Goal: Obtain resource: Download file/media

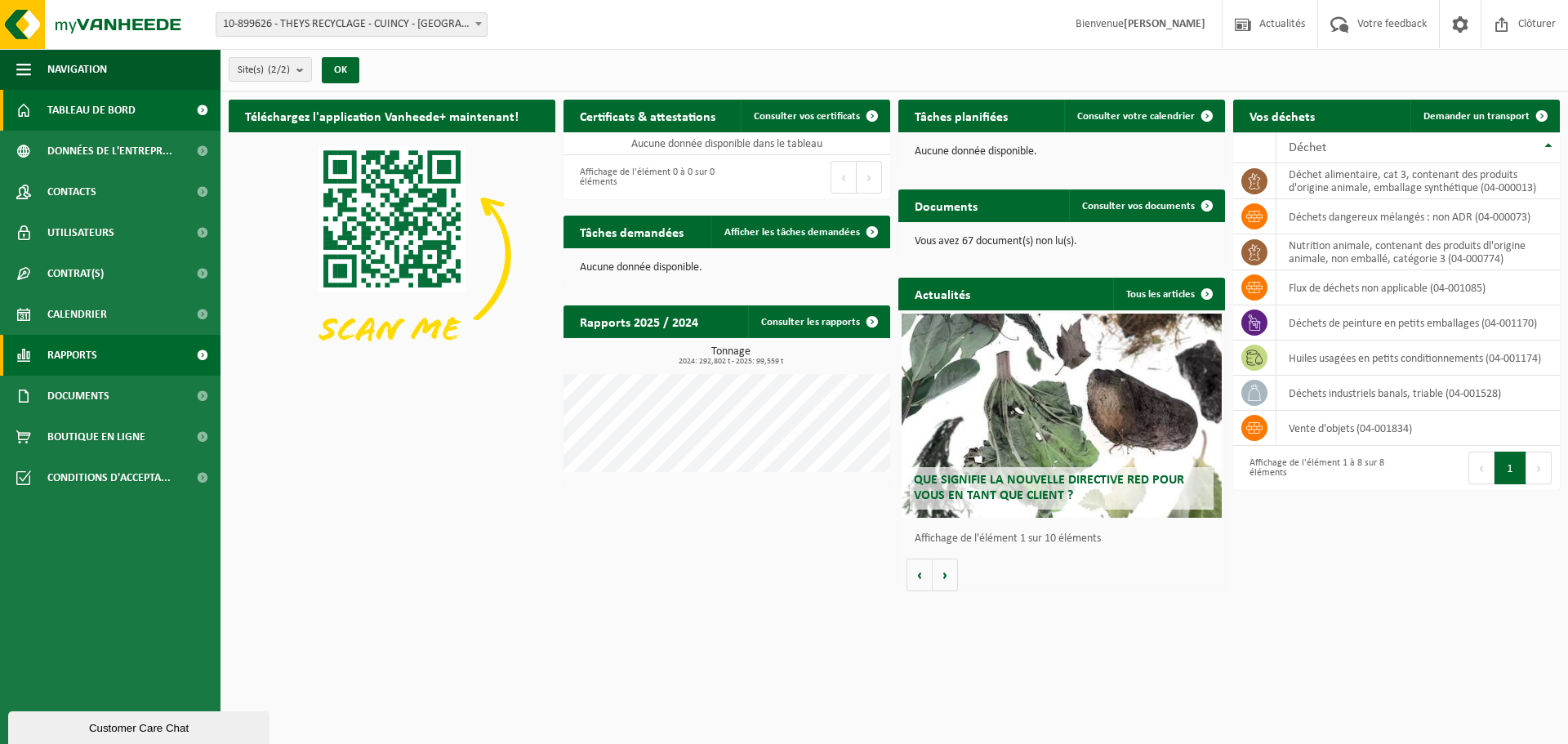
click at [78, 365] on span "Rapports" at bounding box center [71, 355] width 50 height 41
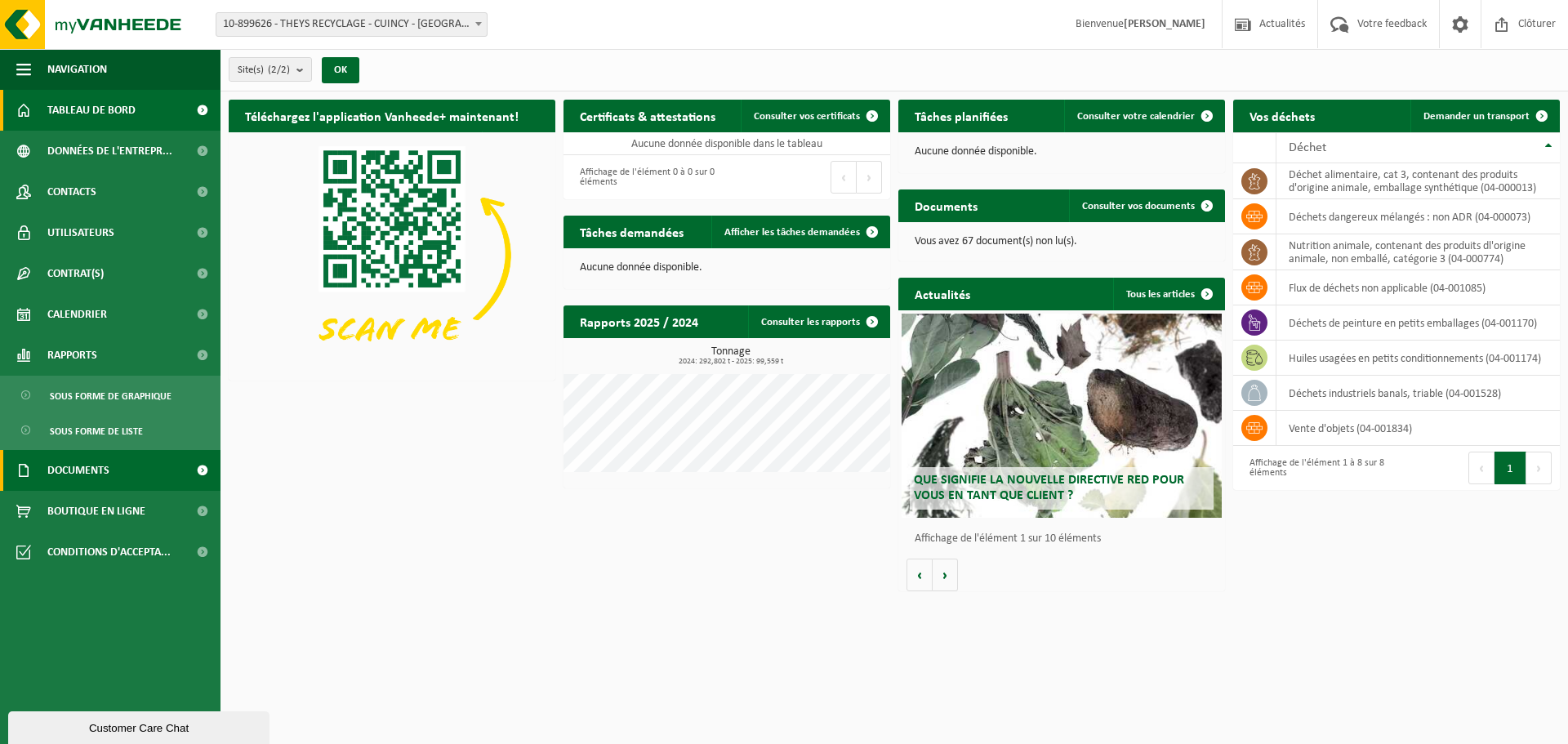
click at [105, 469] on span "Documents" at bounding box center [78, 470] width 62 height 41
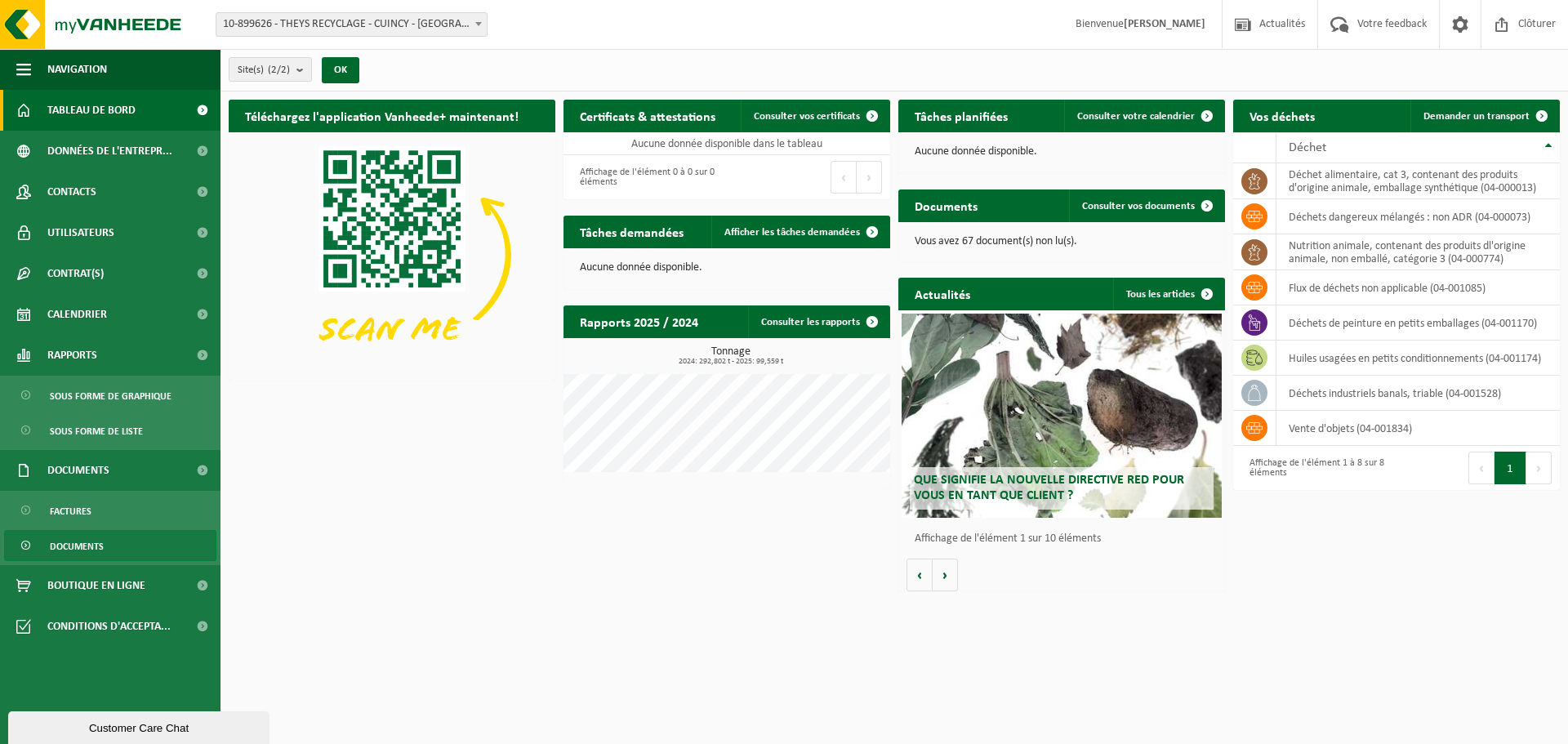
click at [80, 534] on span "Documents" at bounding box center [77, 546] width 54 height 31
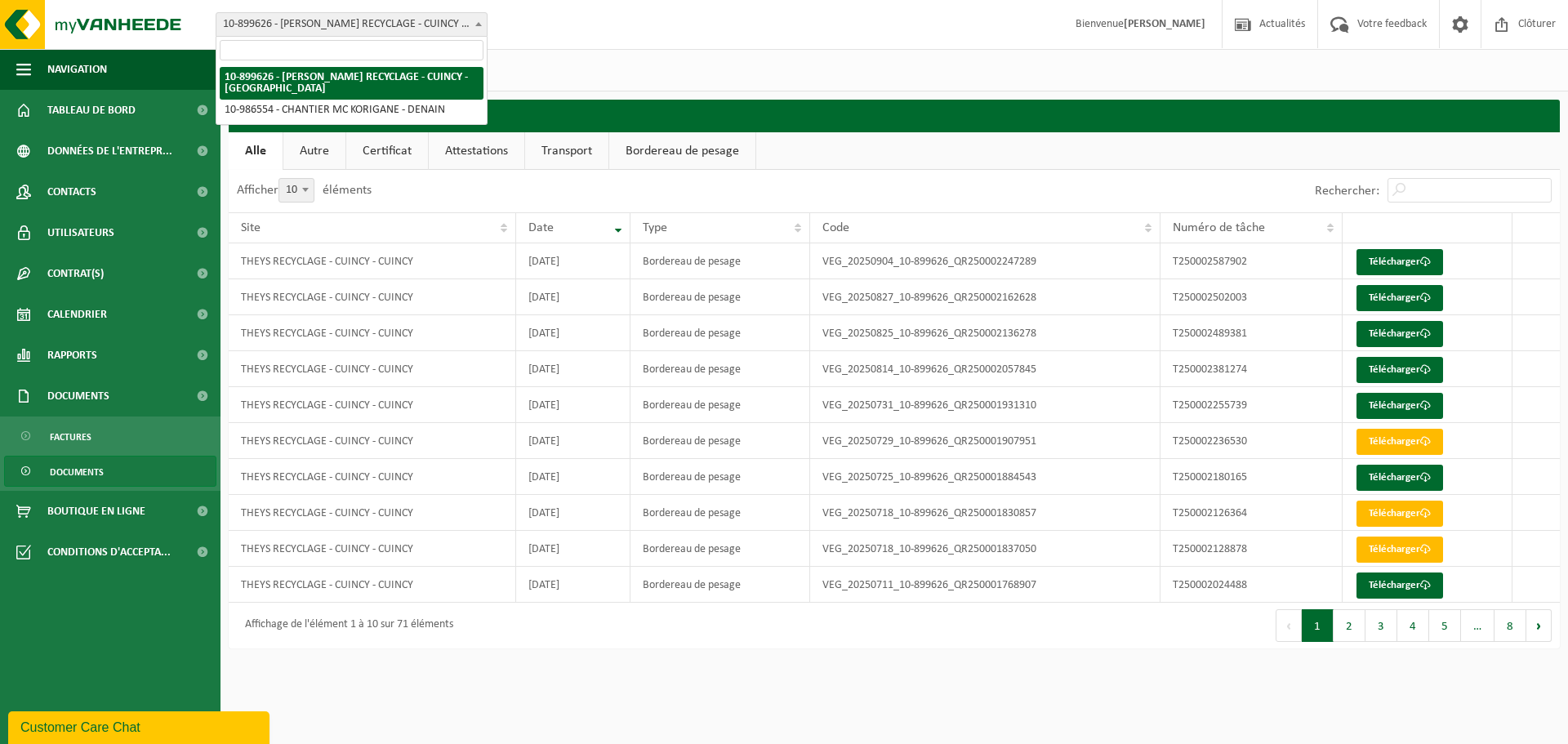
click at [335, 25] on span "10-899626 - [PERSON_NAME] RECYCLAGE - CUINCY - [GEOGRAPHIC_DATA]" at bounding box center [352, 24] width 270 height 23
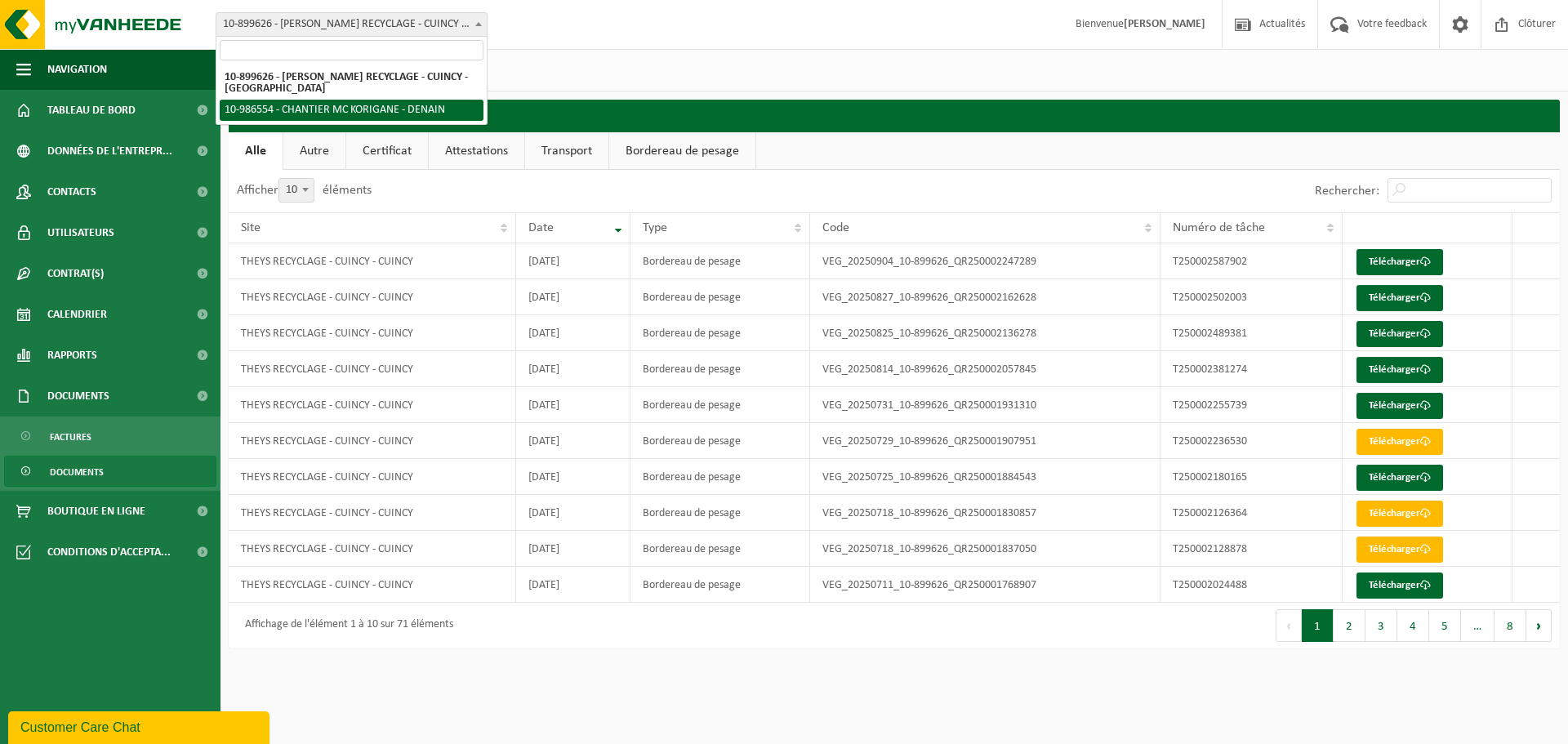
select select "165810"
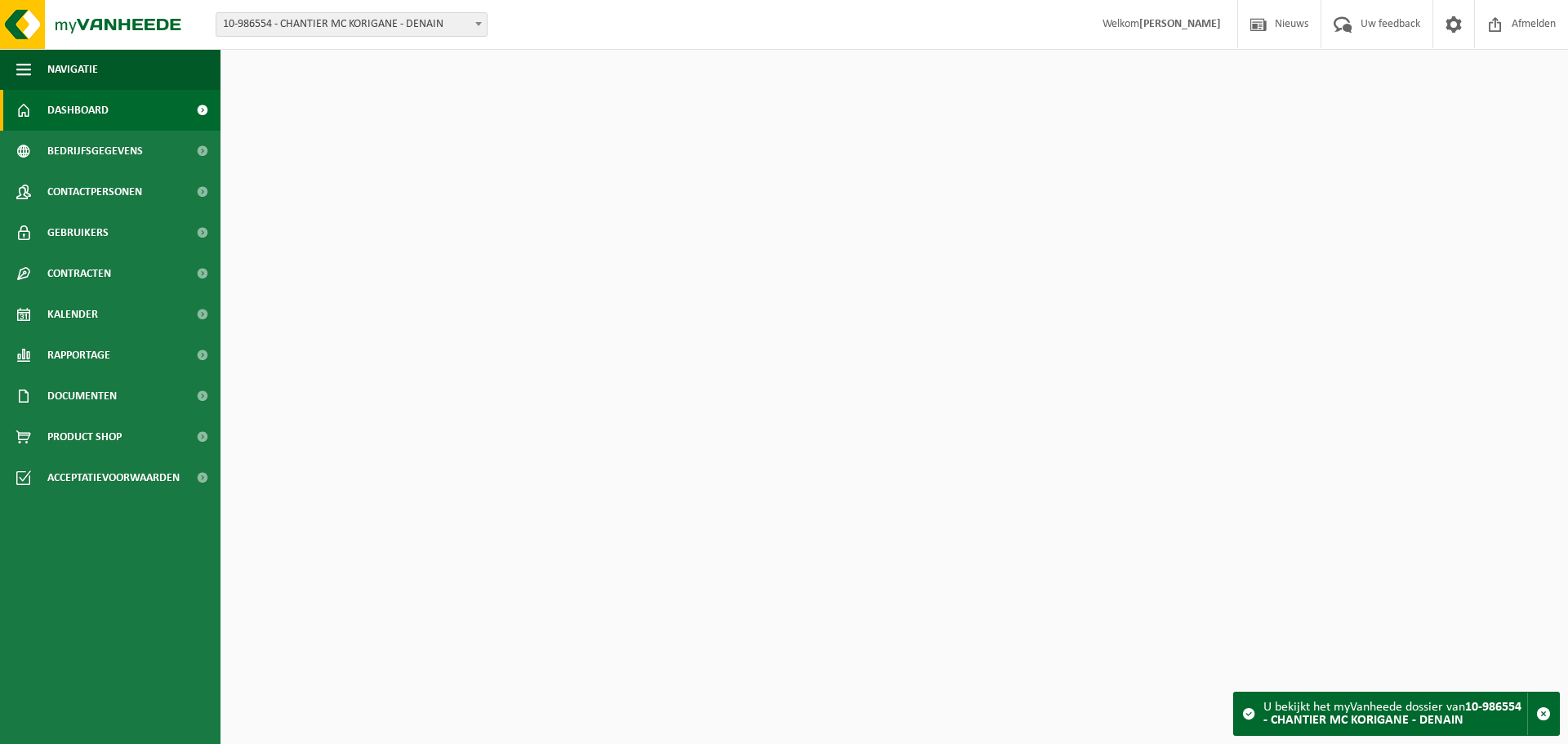
drag, startPoint x: 0, startPoint y: 0, endPoint x: 331, endPoint y: 30, distance: 332.4
click at [331, 30] on span "10-986554 - CHANTIER MC KORIGANE - DENAIN" at bounding box center [352, 24] width 270 height 23
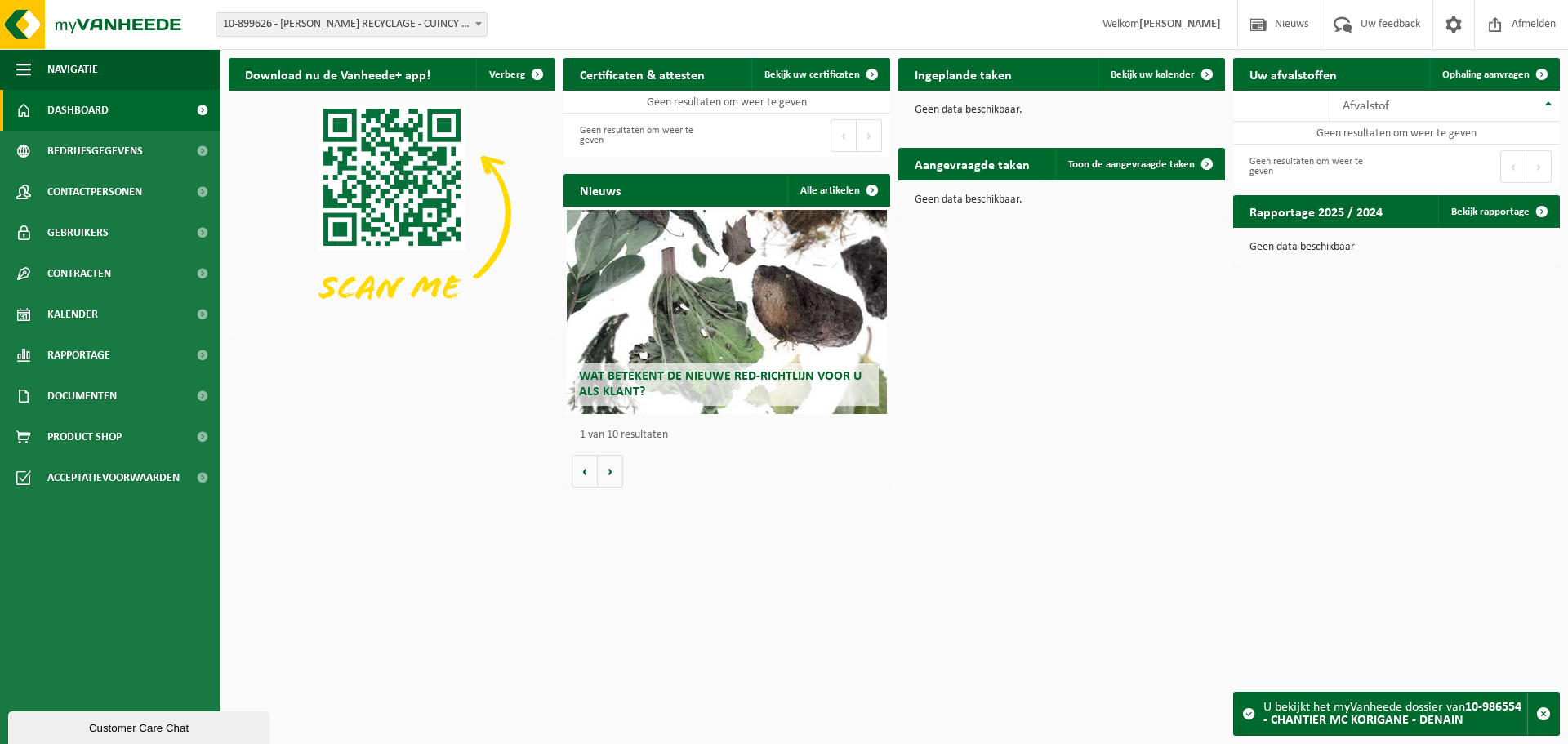
select select "118754"
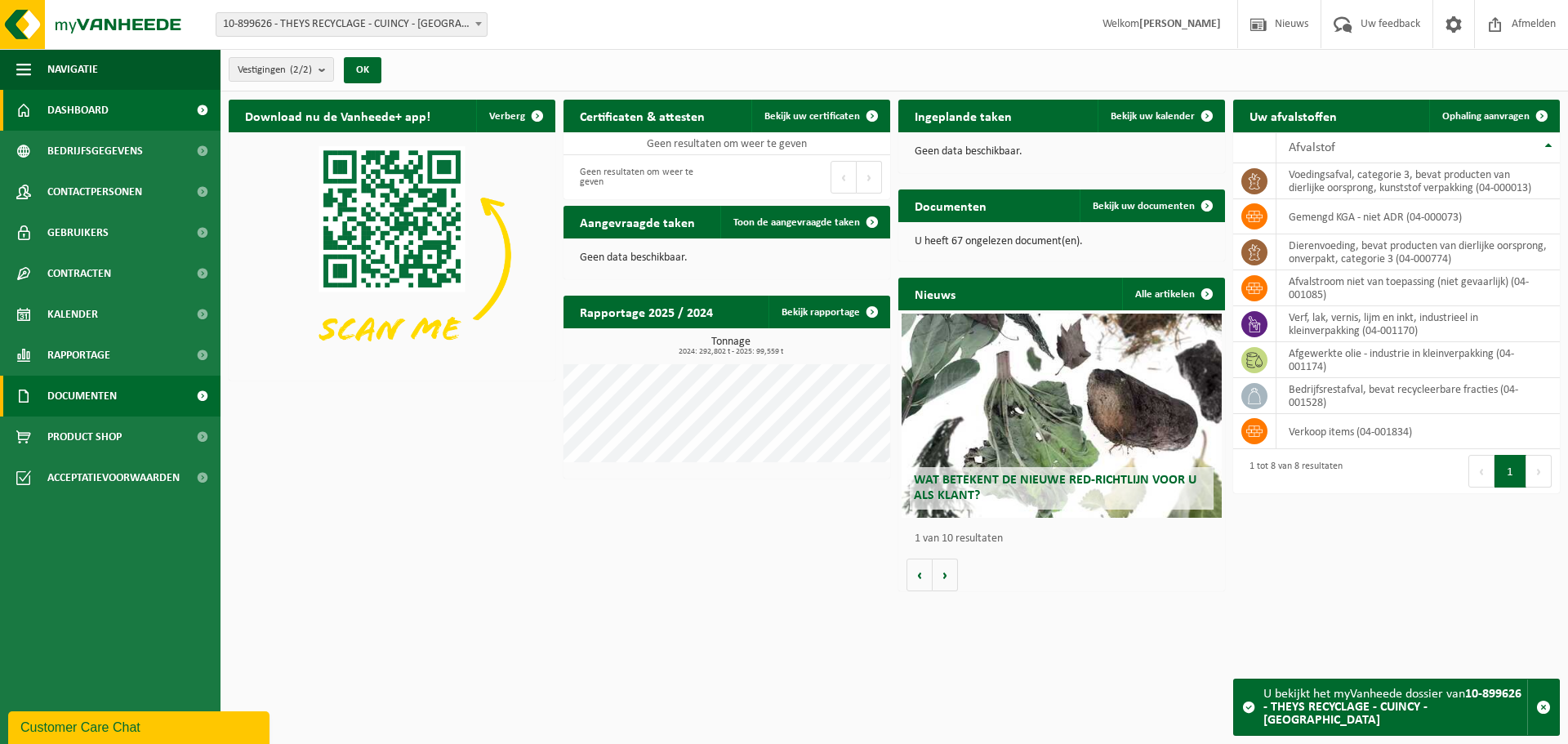
click at [141, 401] on link "Documenten" at bounding box center [110, 396] width 221 height 41
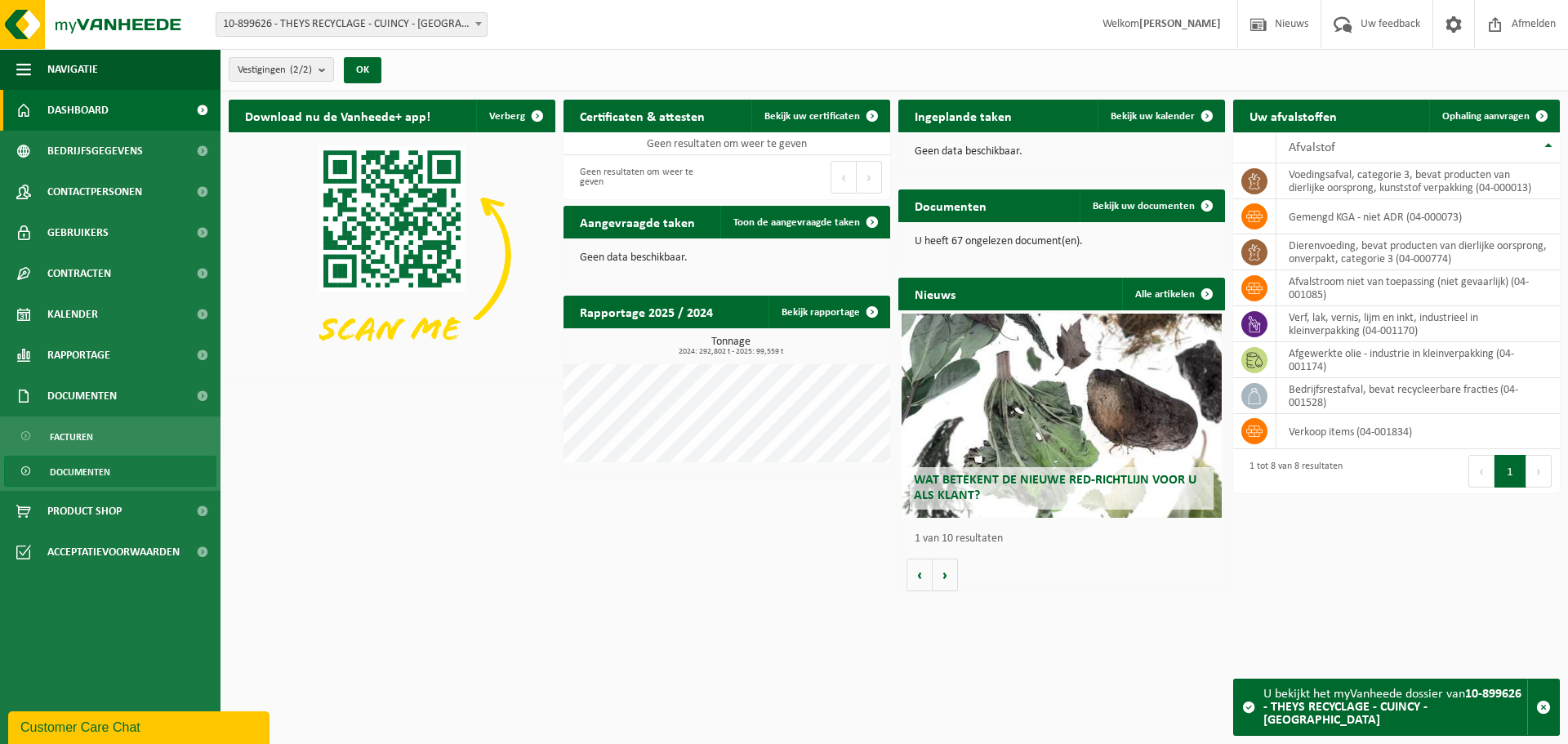
click at [103, 466] on span "Documenten" at bounding box center [80, 472] width 61 height 31
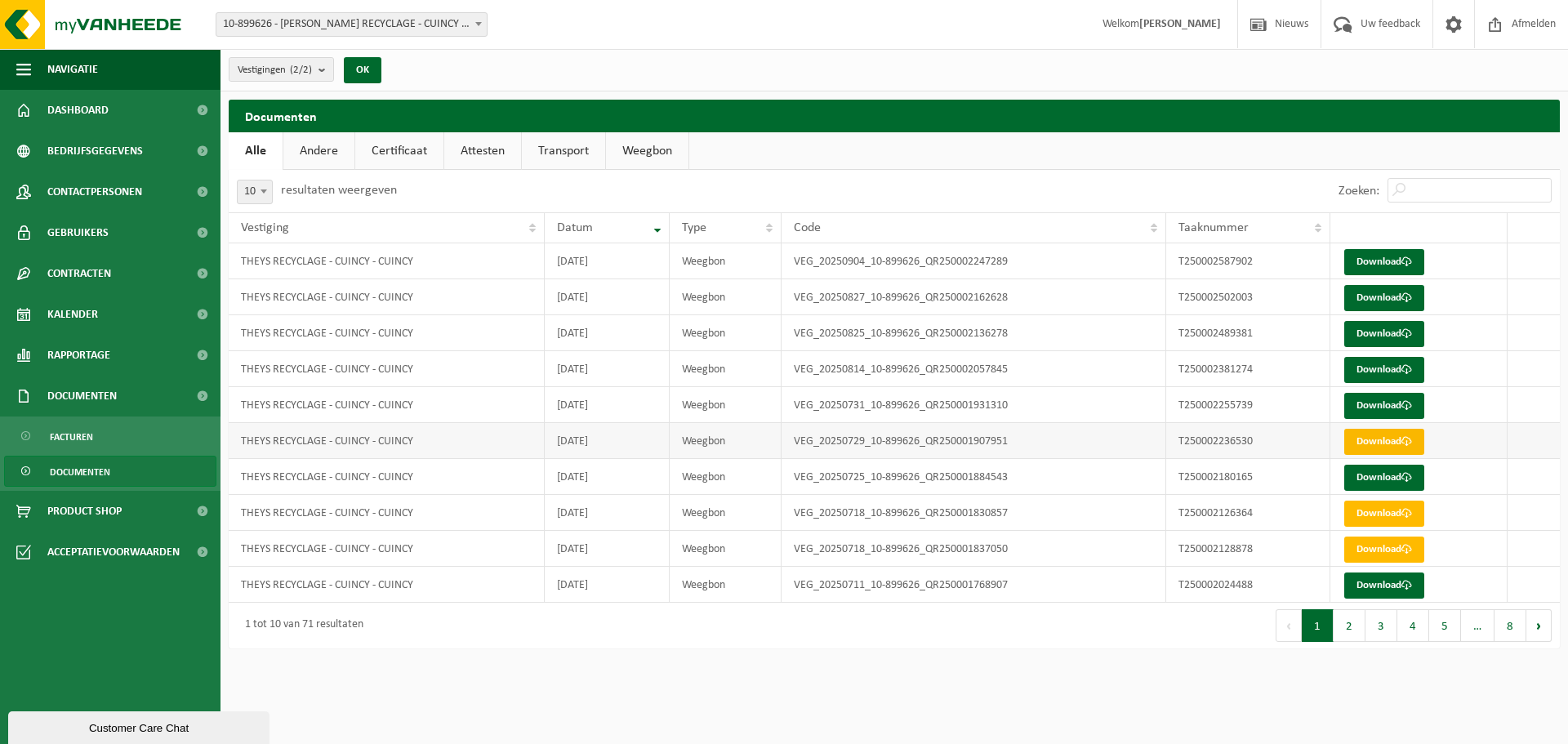
click at [1367, 440] on link "Download" at bounding box center [1385, 441] width 80 height 26
click at [248, 194] on span "10" at bounding box center [255, 192] width 34 height 23
select select "25"
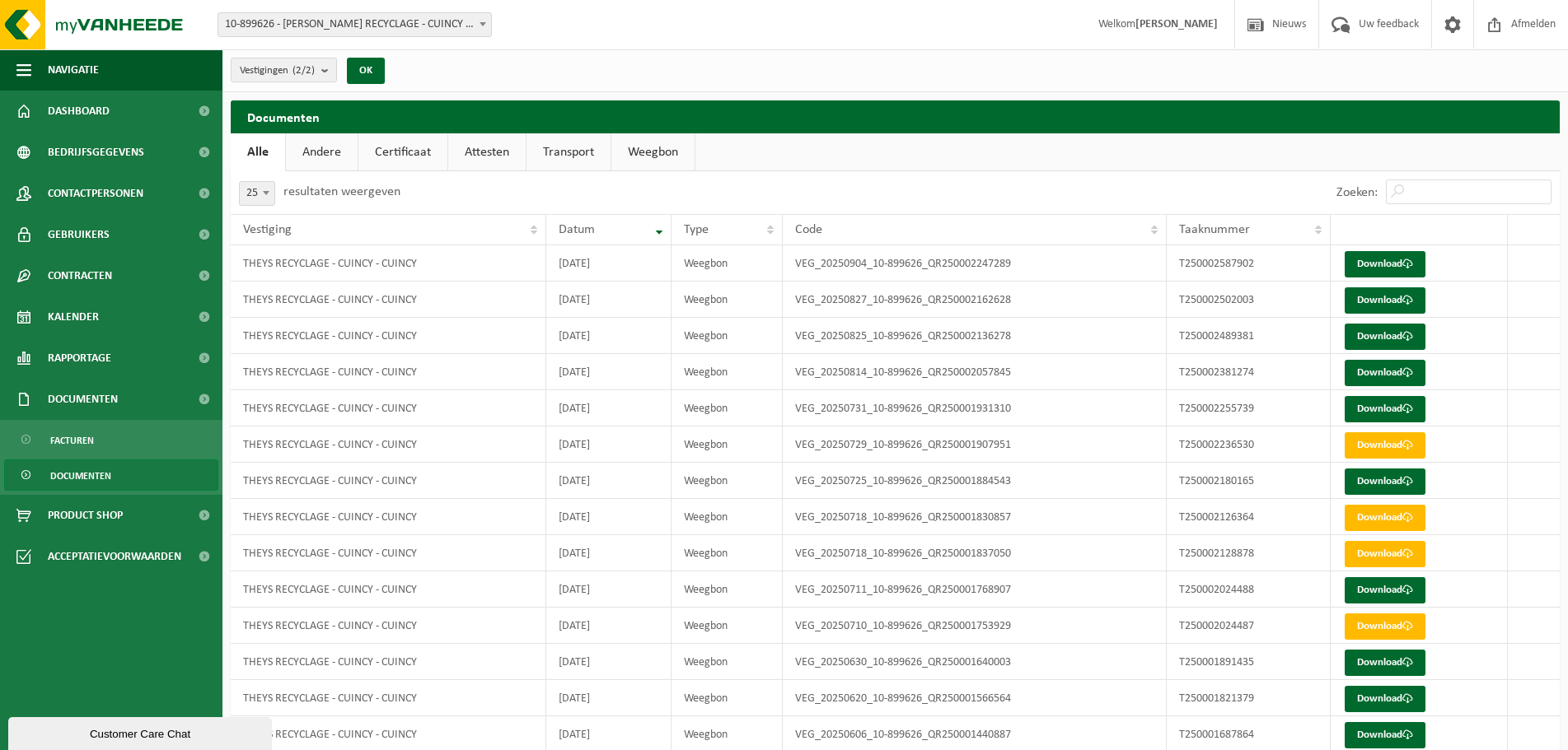
scroll to position [82, 0]
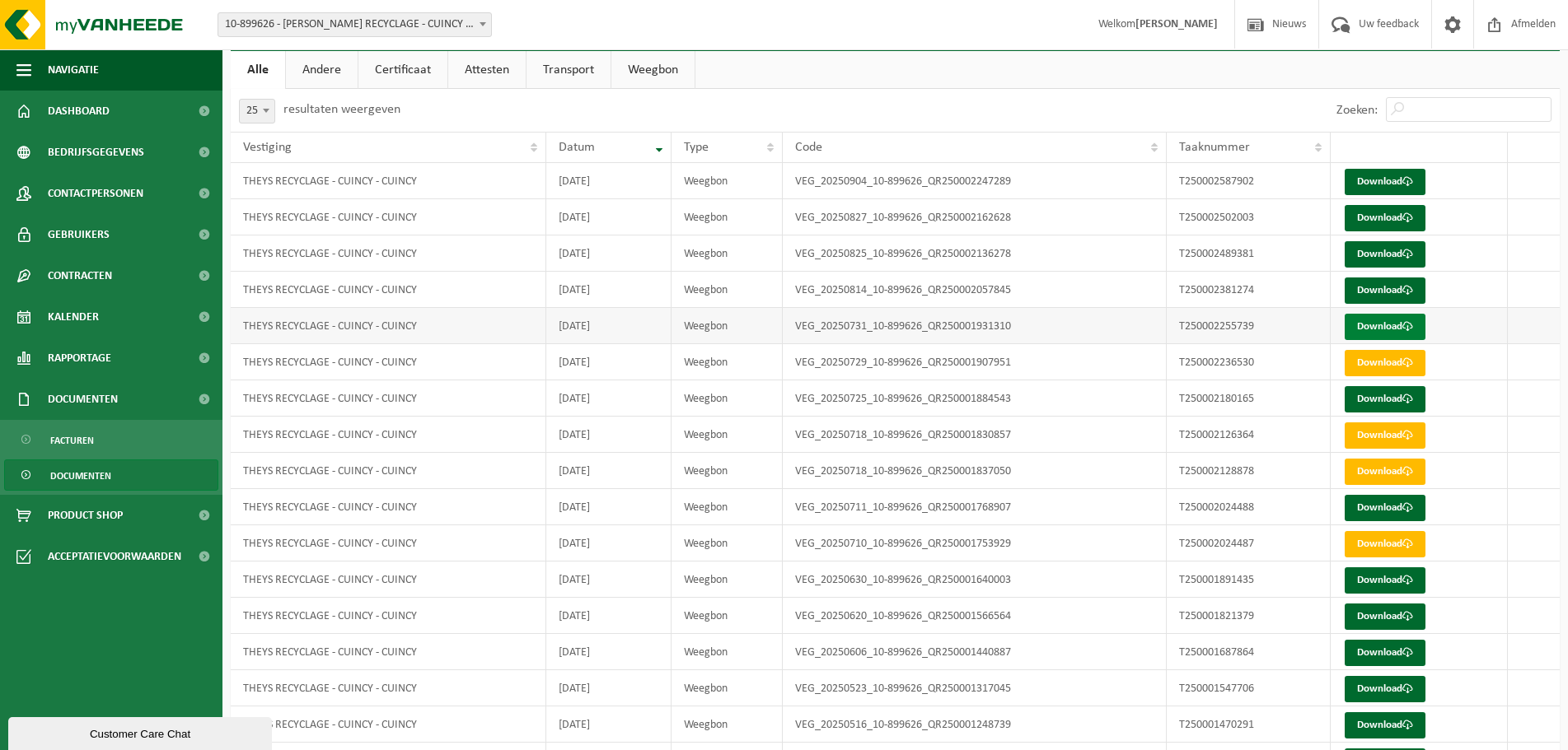
click at [1368, 329] on link "Download" at bounding box center [1385, 326] width 81 height 26
click at [1378, 330] on link "Download" at bounding box center [1385, 326] width 81 height 26
click at [1366, 407] on link "Download" at bounding box center [1385, 399] width 81 height 26
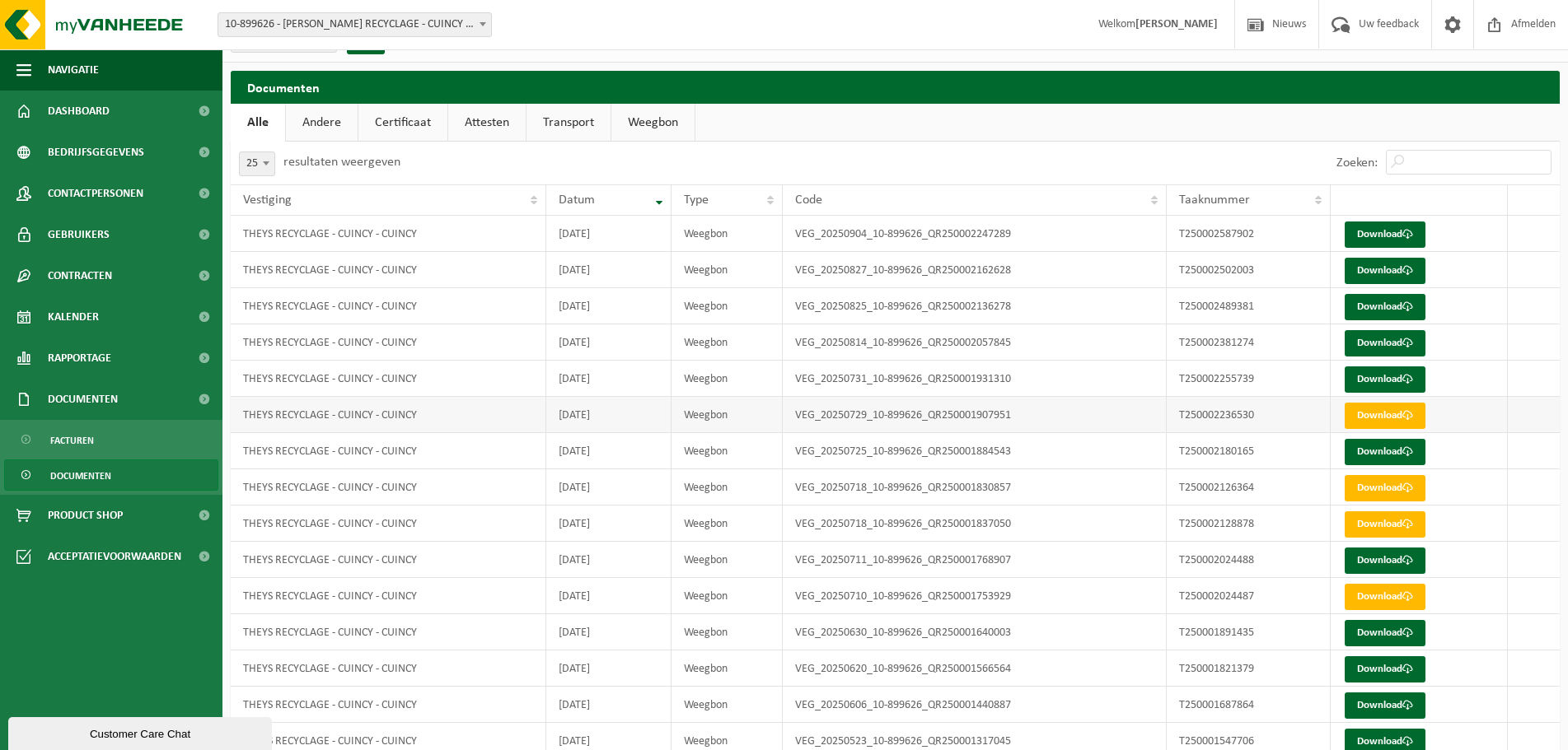
scroll to position [0, 0]
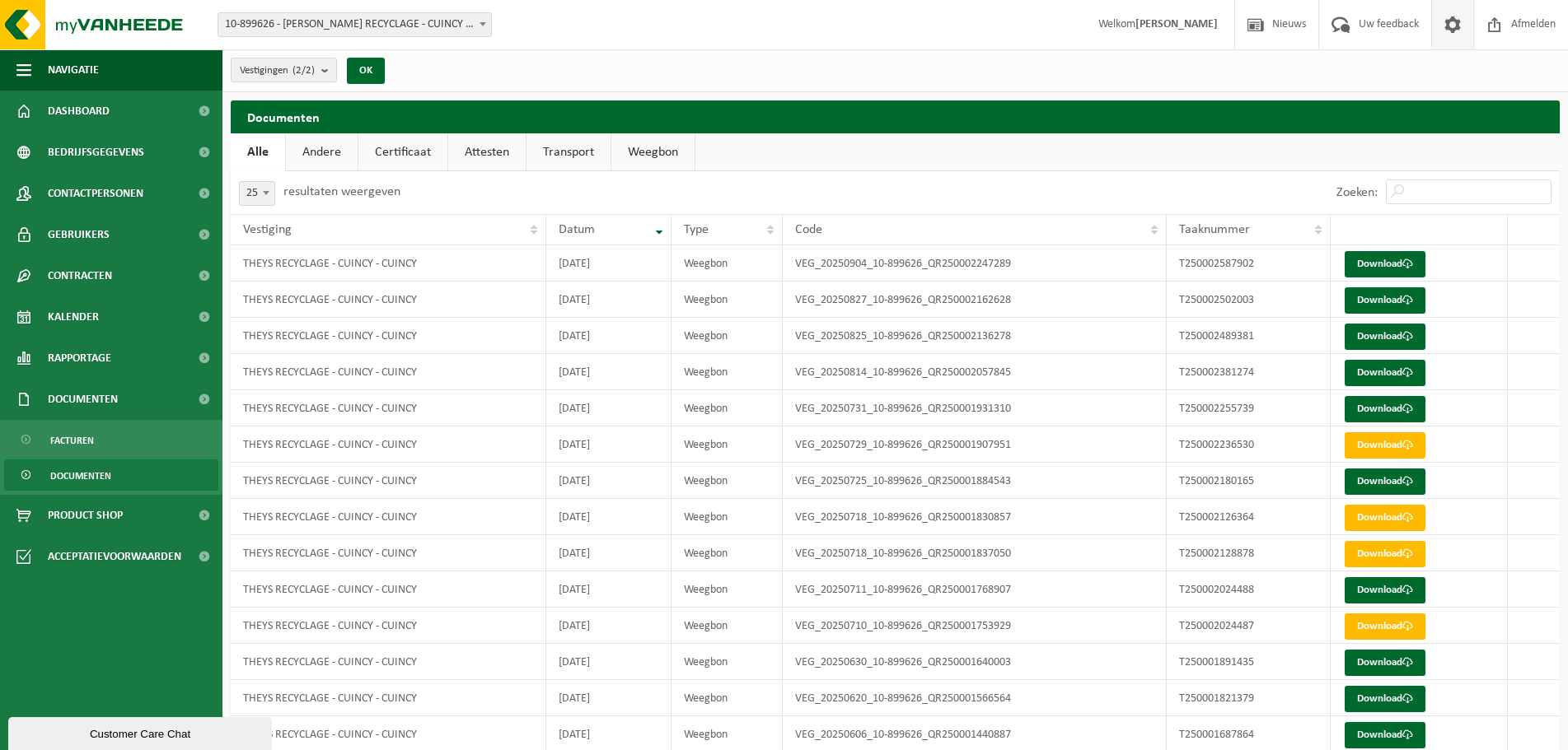
click at [1449, 25] on span at bounding box center [1452, 24] width 25 height 48
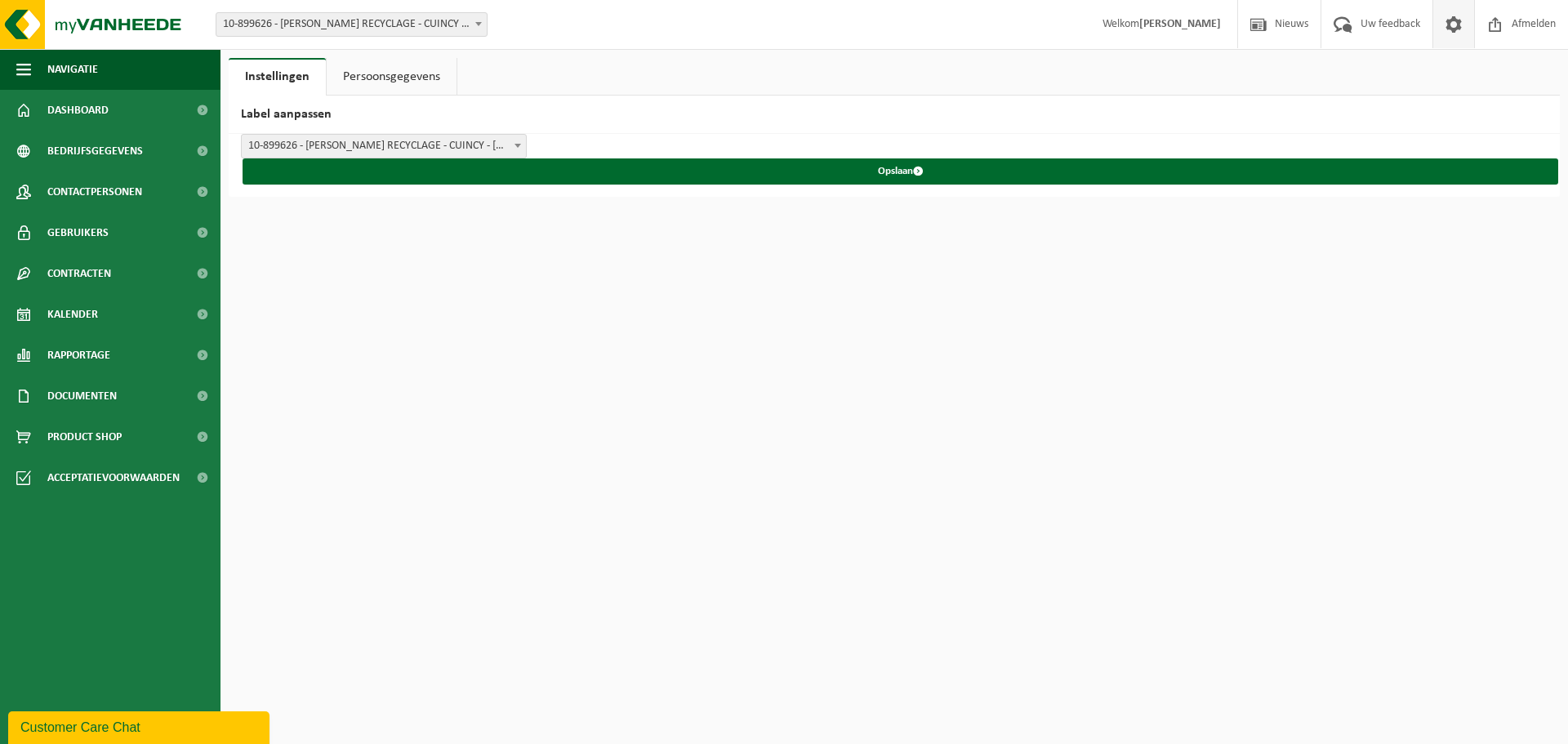
click at [369, 82] on link "Persoonsgegevens" at bounding box center [392, 77] width 130 height 38
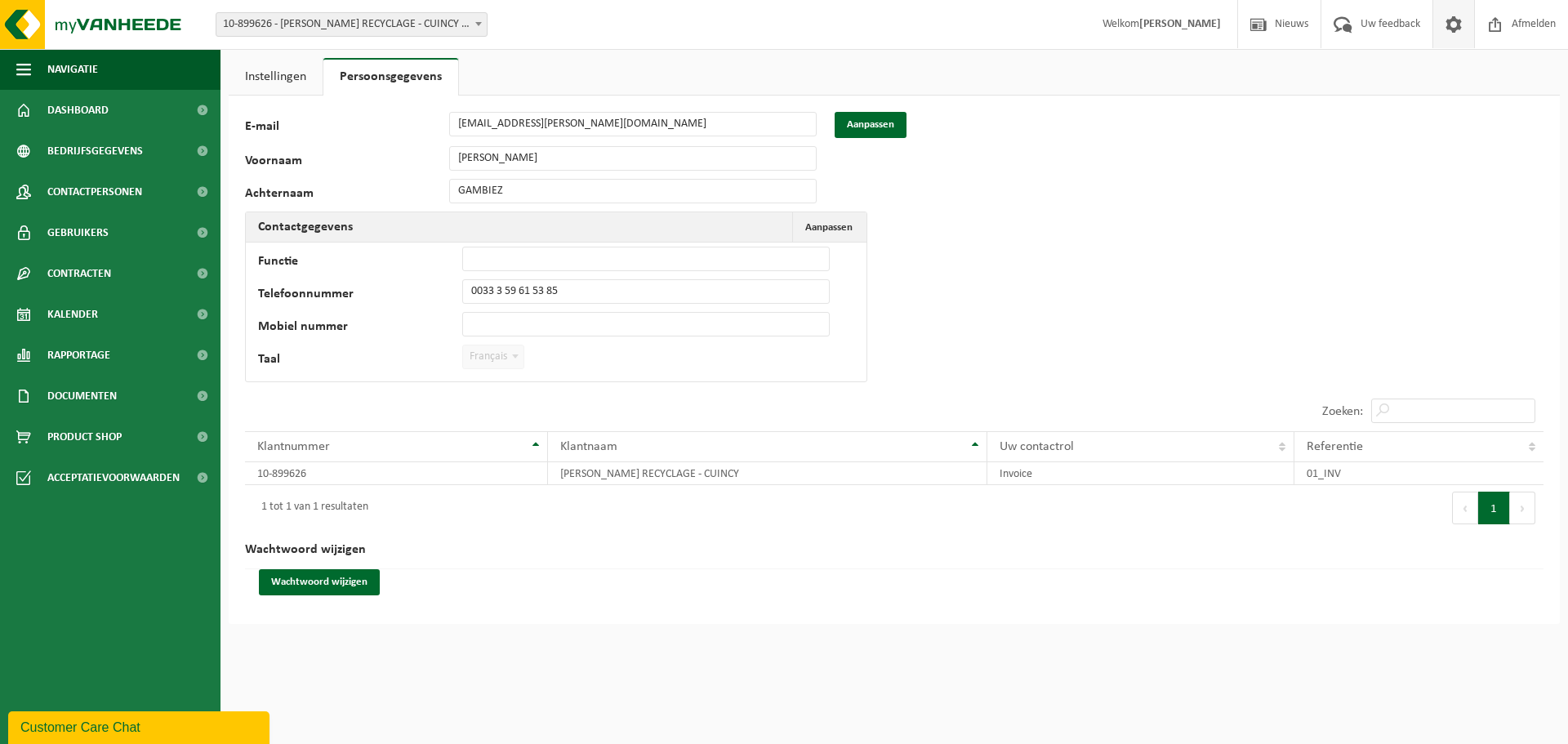
click at [280, 74] on link "Instellingen" at bounding box center [276, 77] width 94 height 38
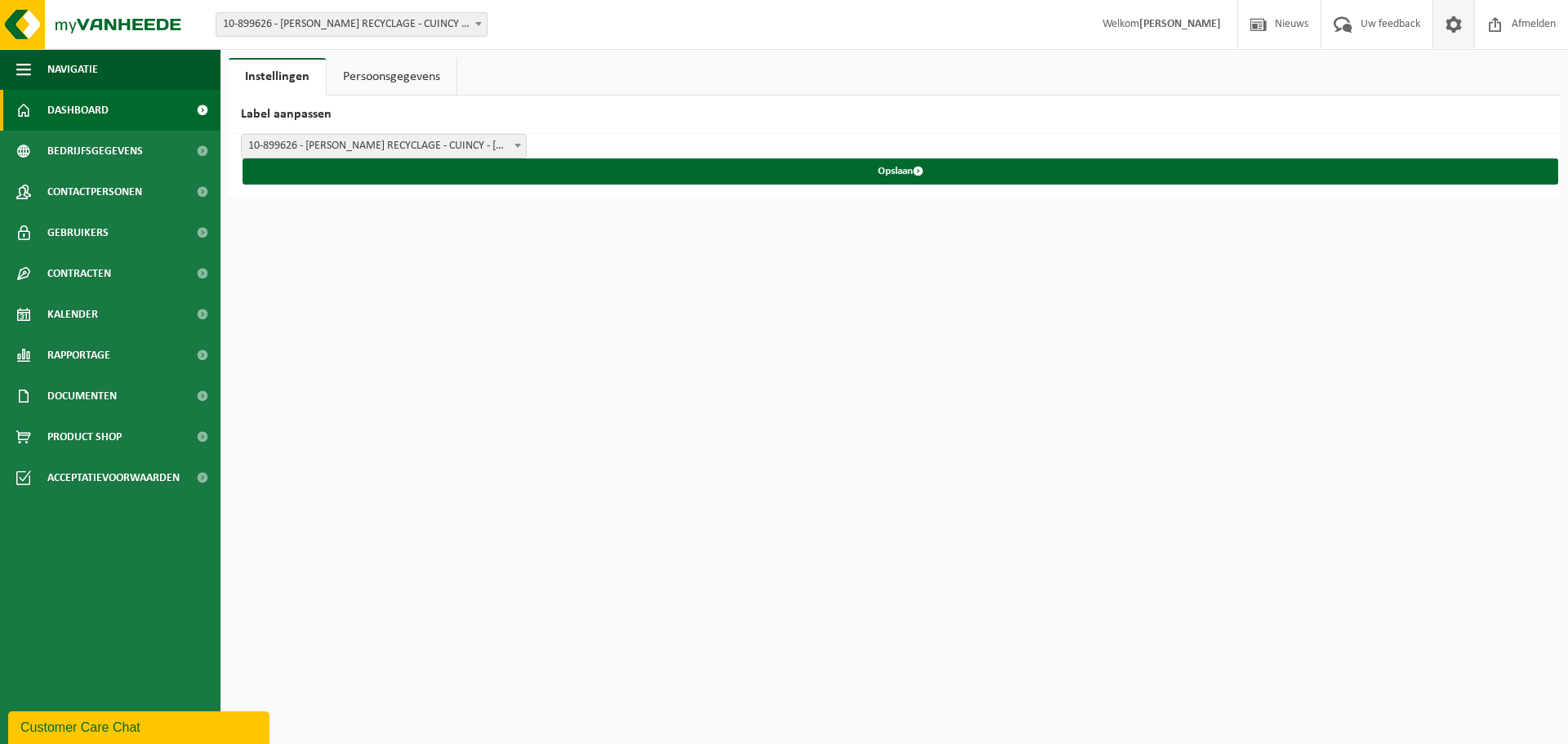
click at [87, 106] on span "Dashboard" at bounding box center [78, 109] width 61 height 41
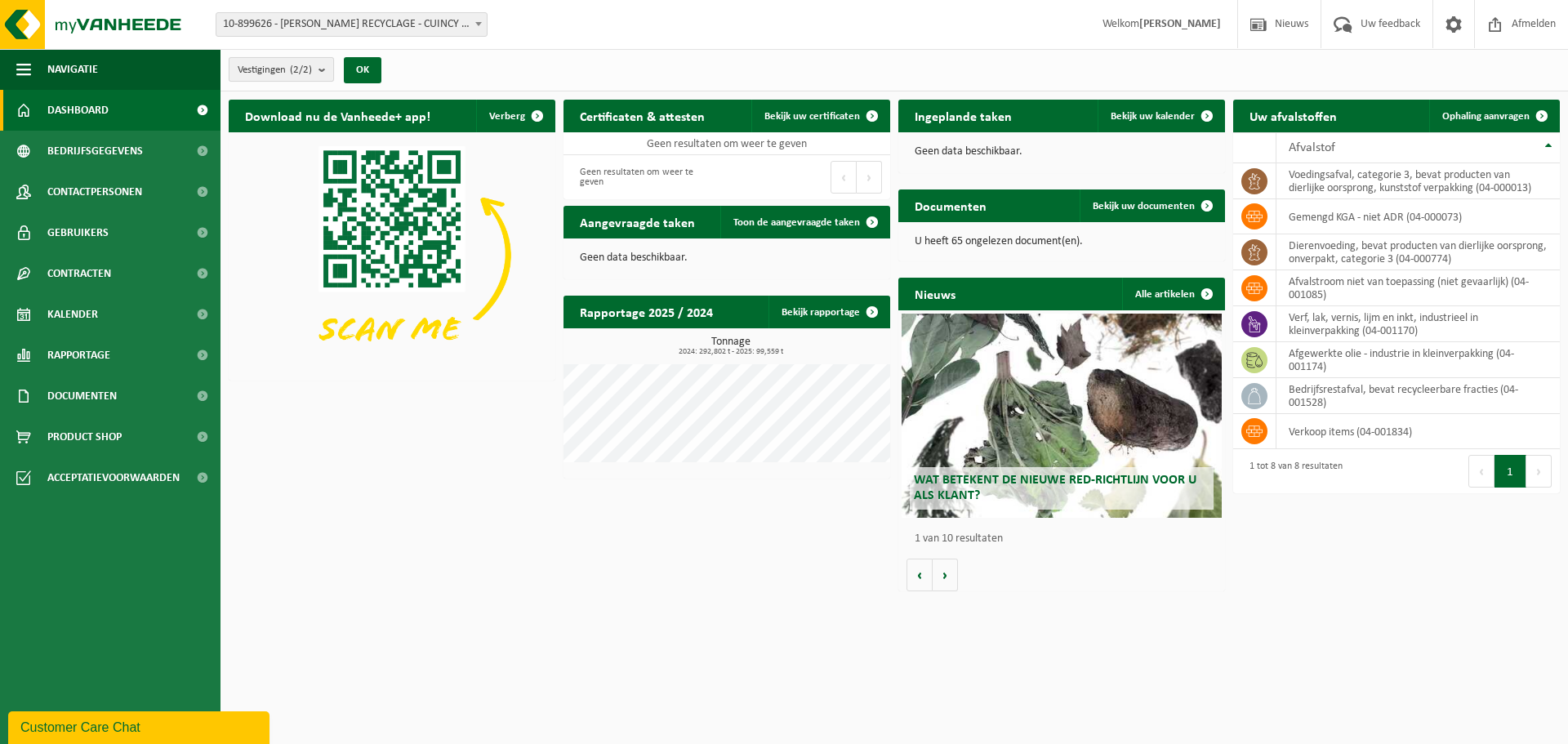
click at [272, 76] on span "Vestigingen (2/2)" at bounding box center [275, 70] width 74 height 24
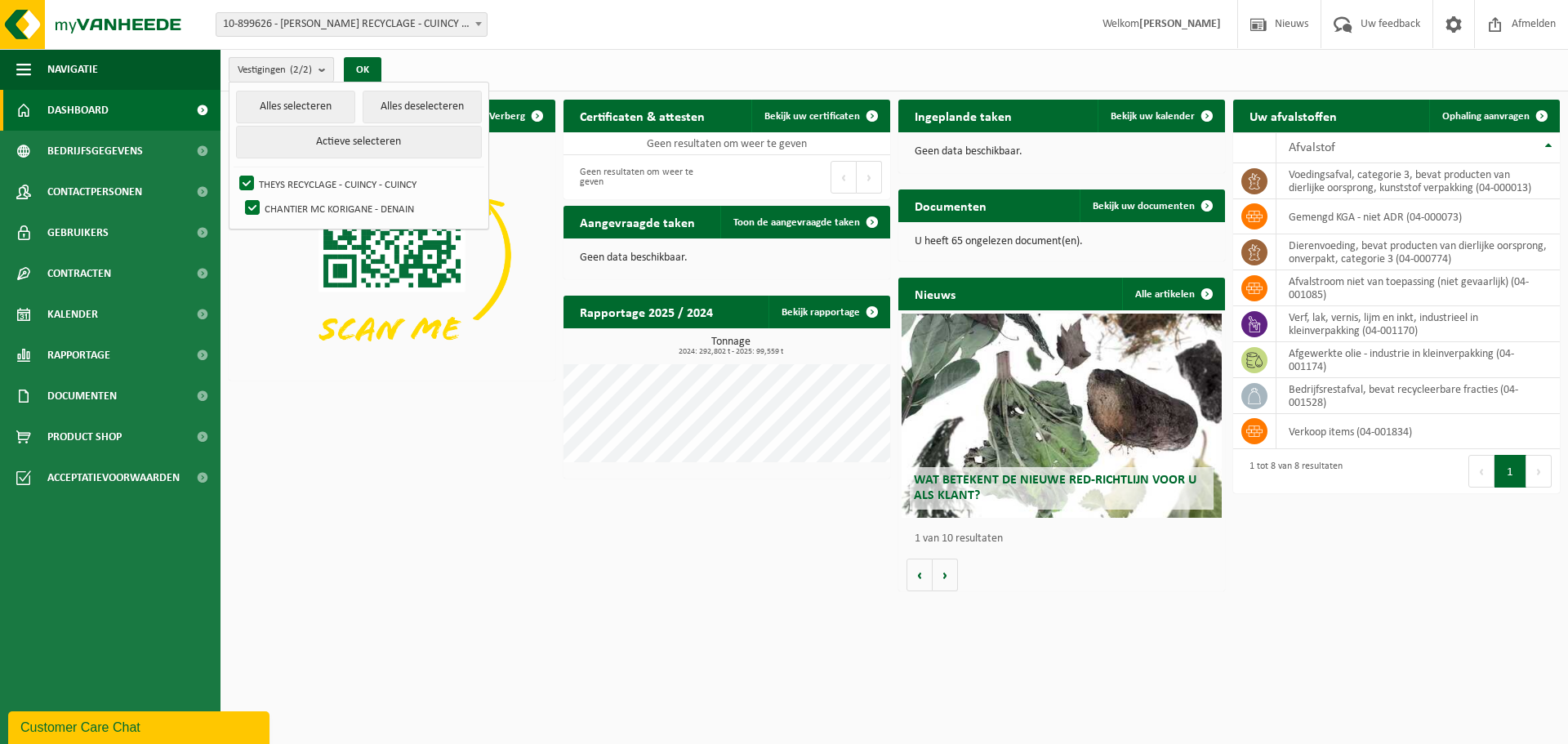
click at [272, 76] on span "Vestigingen (2/2)" at bounding box center [275, 70] width 74 height 24
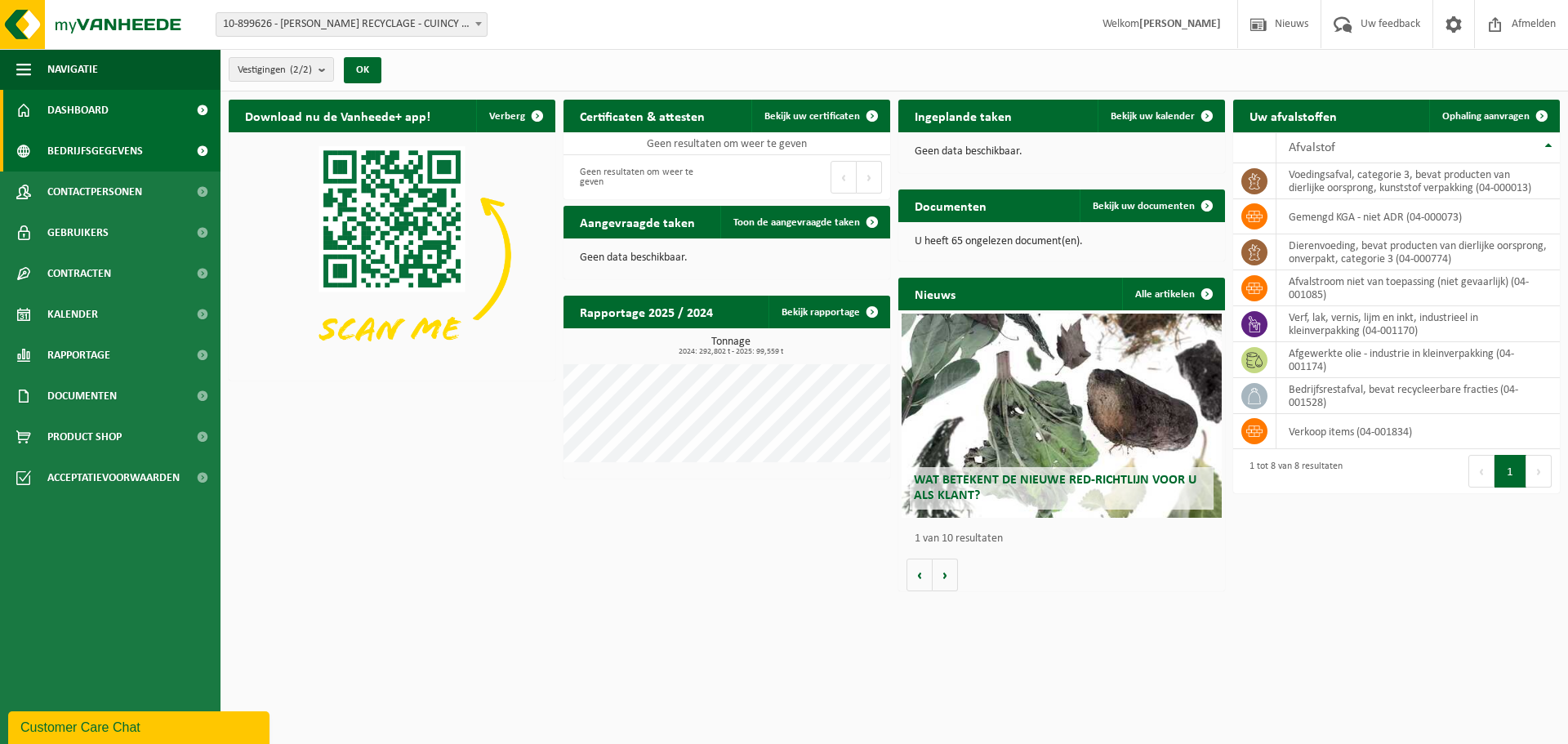
click at [100, 150] on span "Bedrijfsgegevens" at bounding box center [95, 151] width 96 height 41
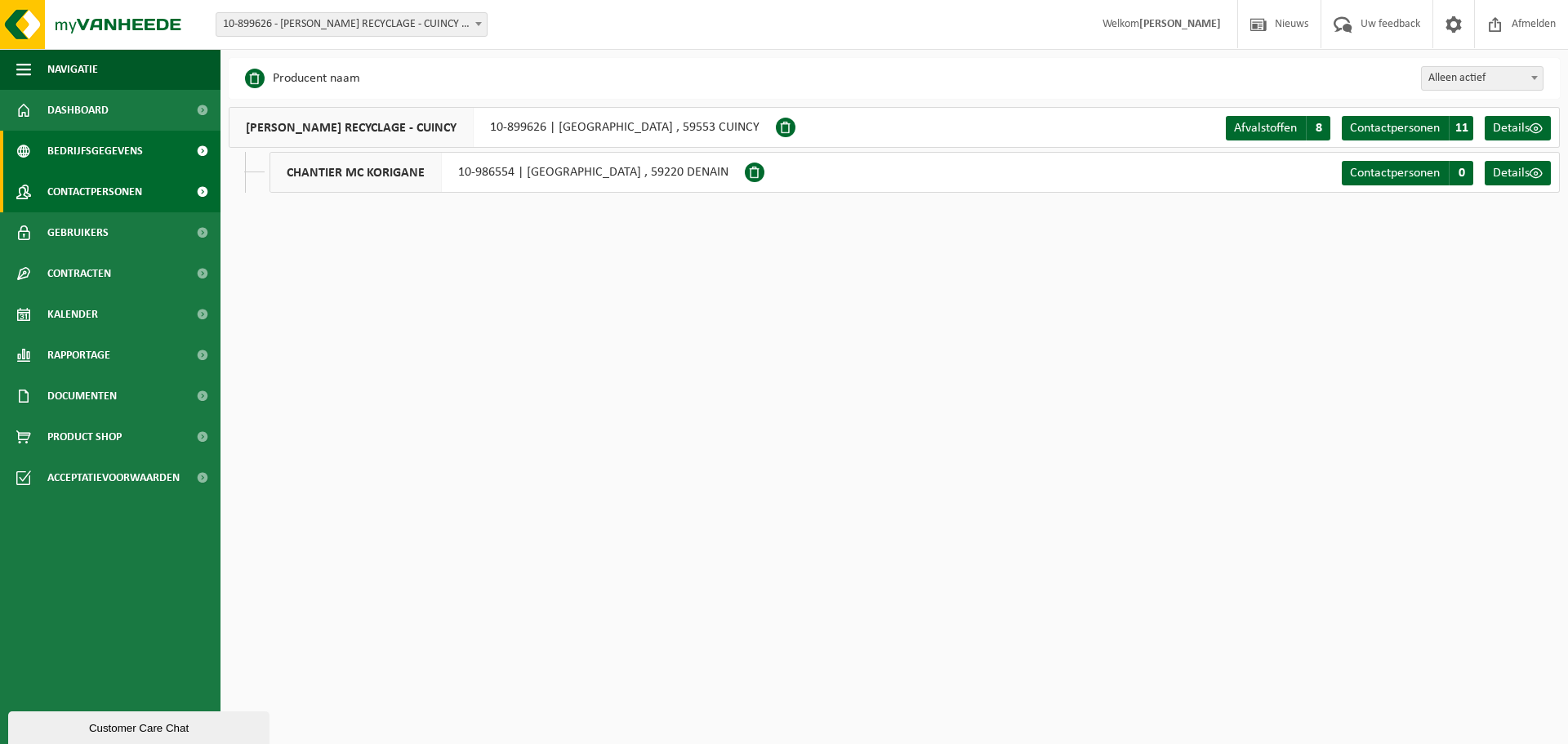
click at [87, 191] on span "Contactpersonen" at bounding box center [94, 192] width 95 height 41
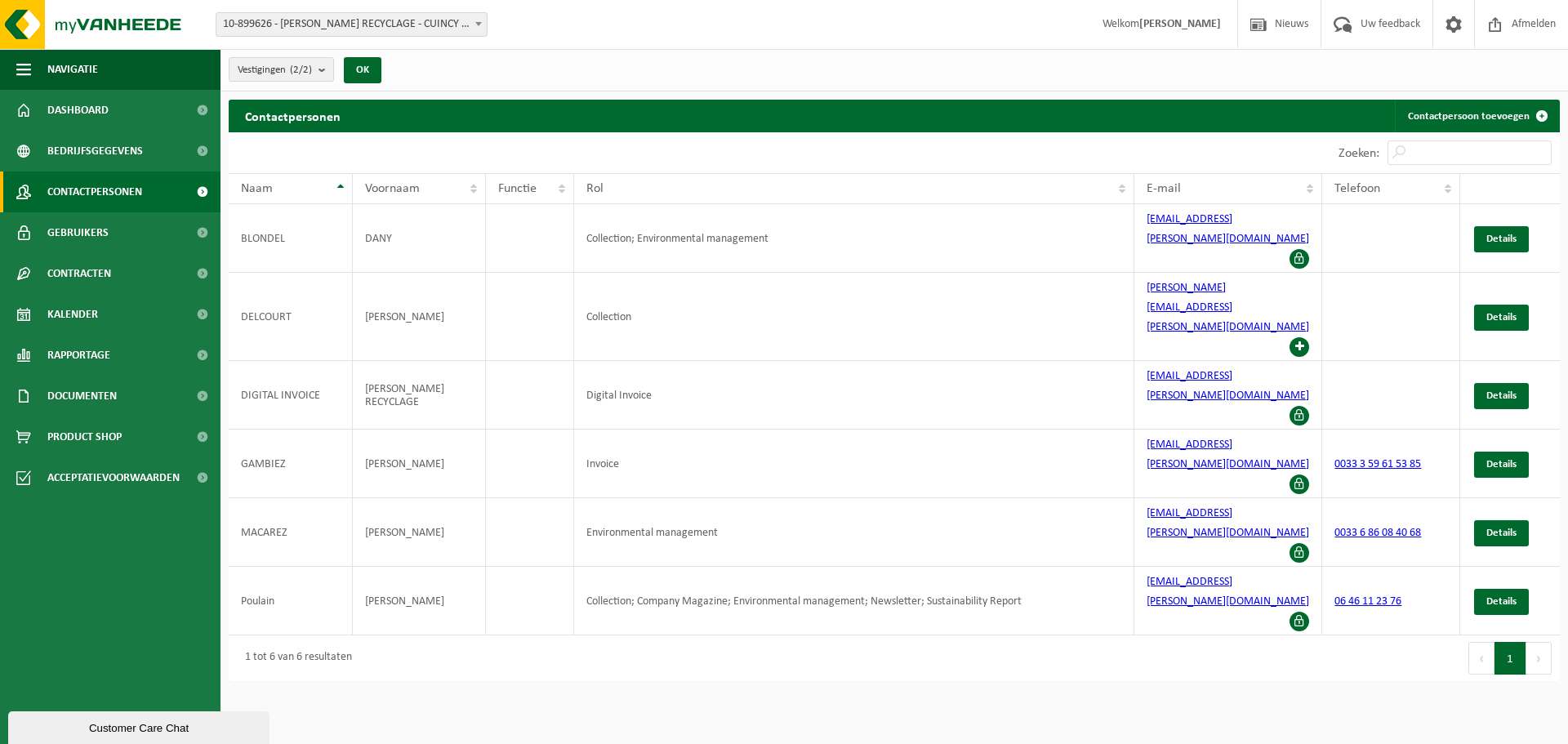
click at [90, 235] on span "Gebruikers" at bounding box center [78, 232] width 61 height 41
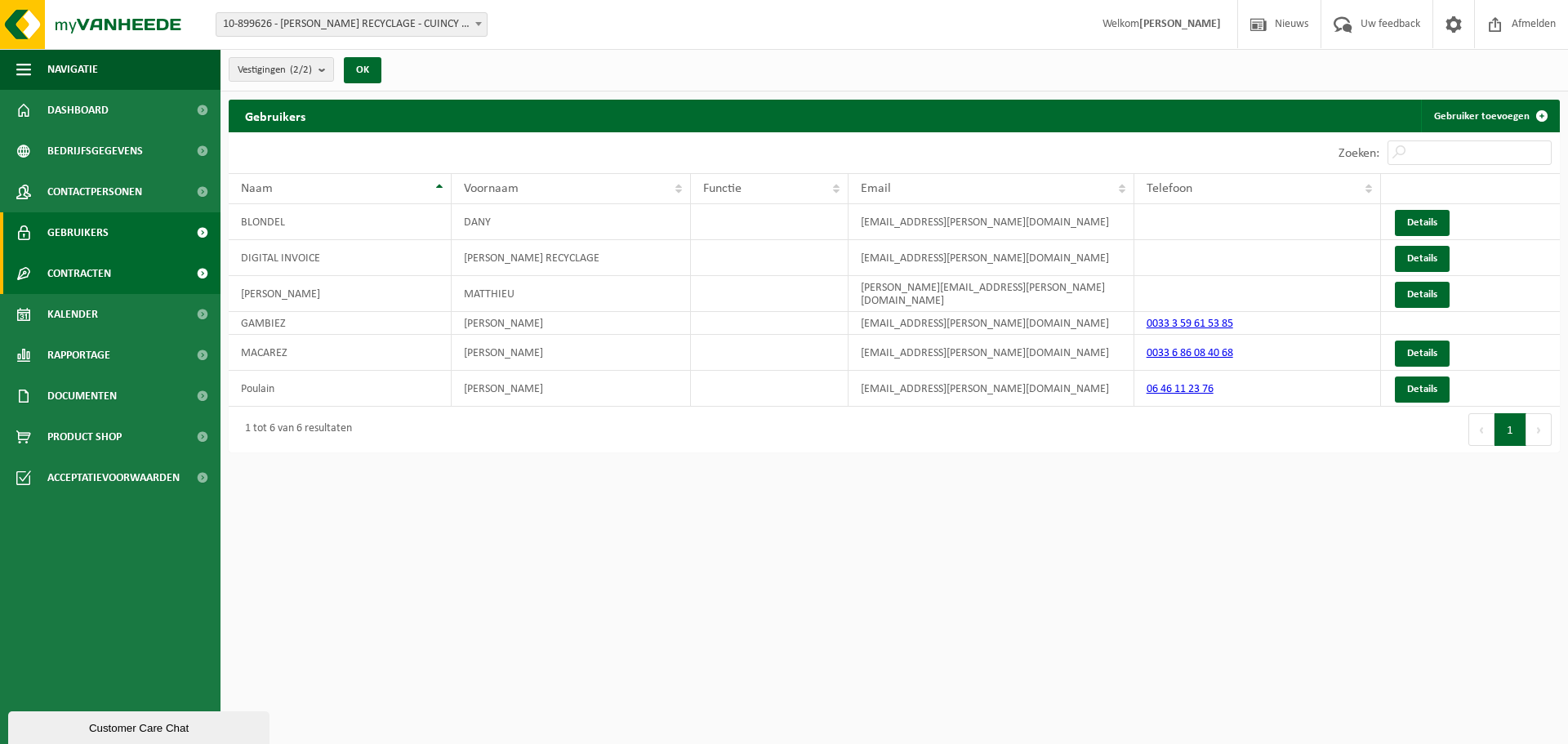
click at [104, 280] on span "Contracten" at bounding box center [79, 273] width 63 height 41
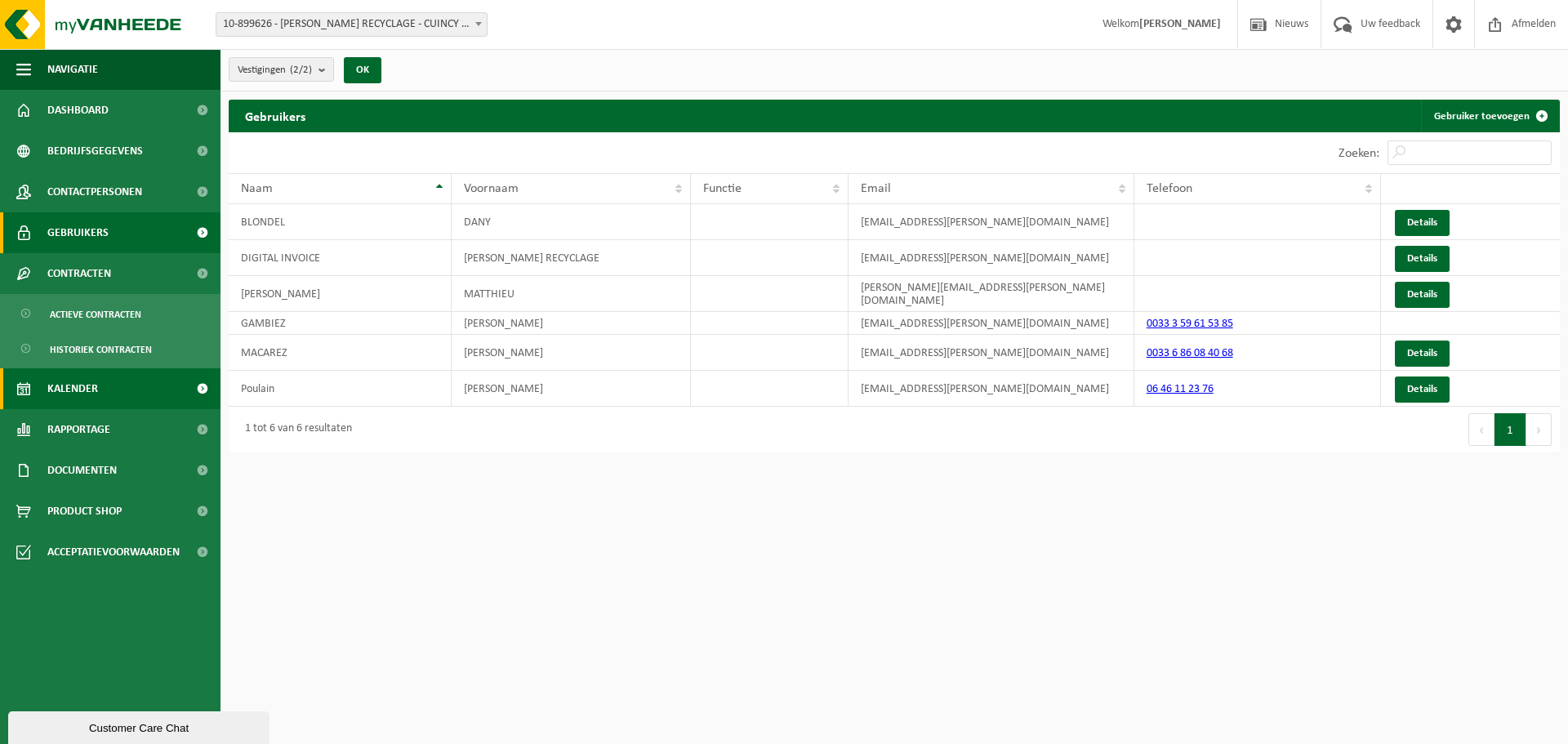
click at [84, 391] on span "Kalender" at bounding box center [72, 389] width 51 height 41
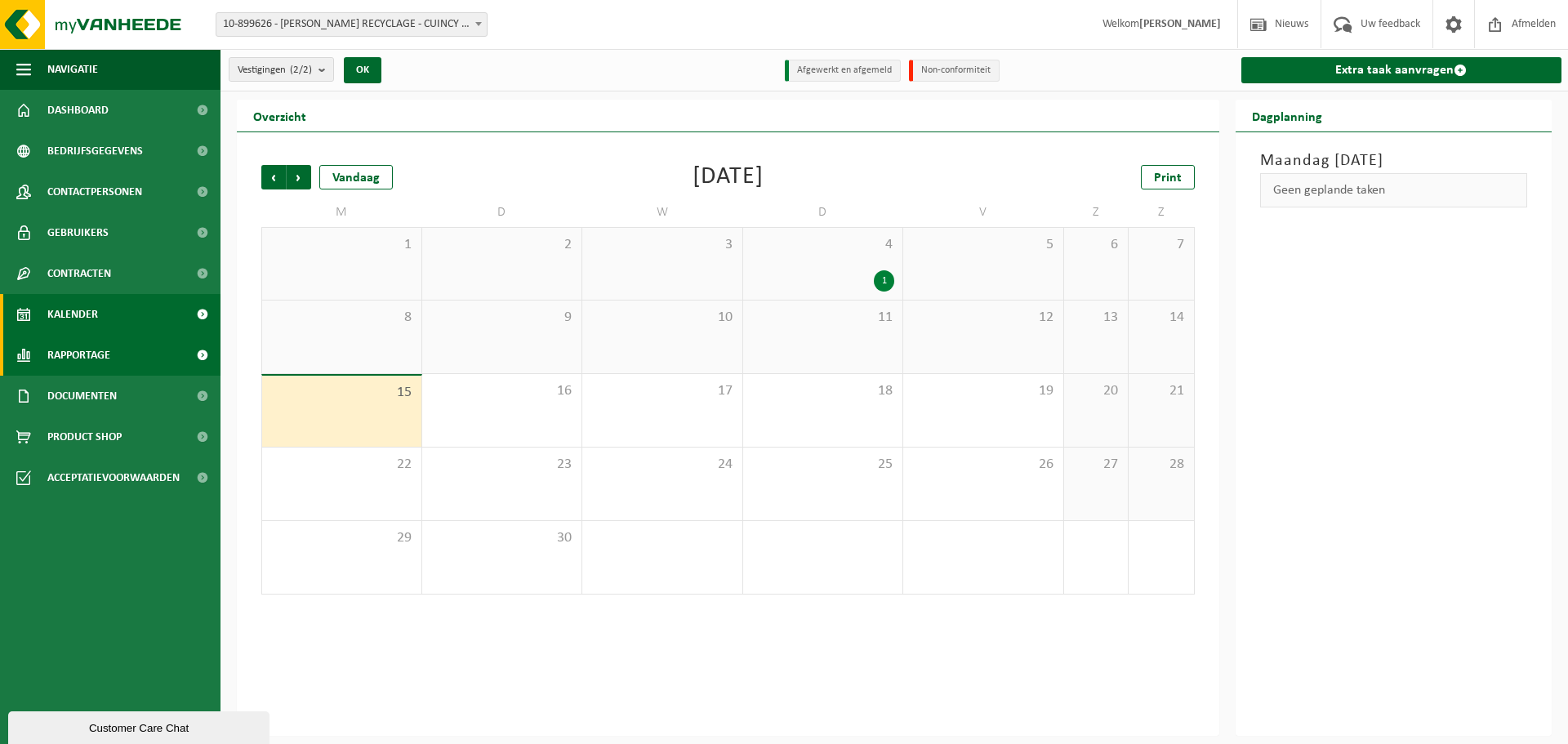
click at [81, 362] on span "Rapportage" at bounding box center [79, 355] width 63 height 41
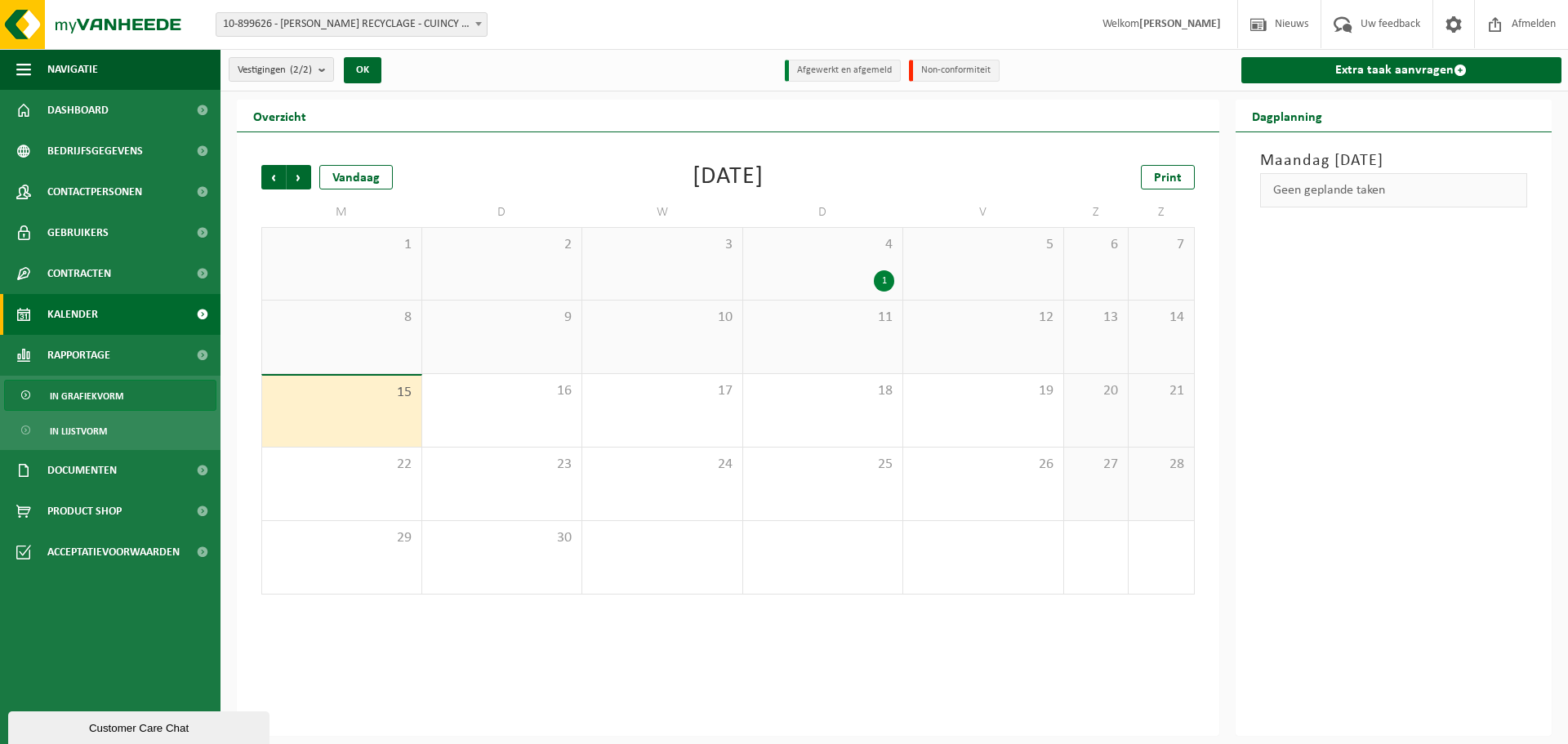
click at [87, 399] on span "In grafiekvorm" at bounding box center [86, 396] width 73 height 31
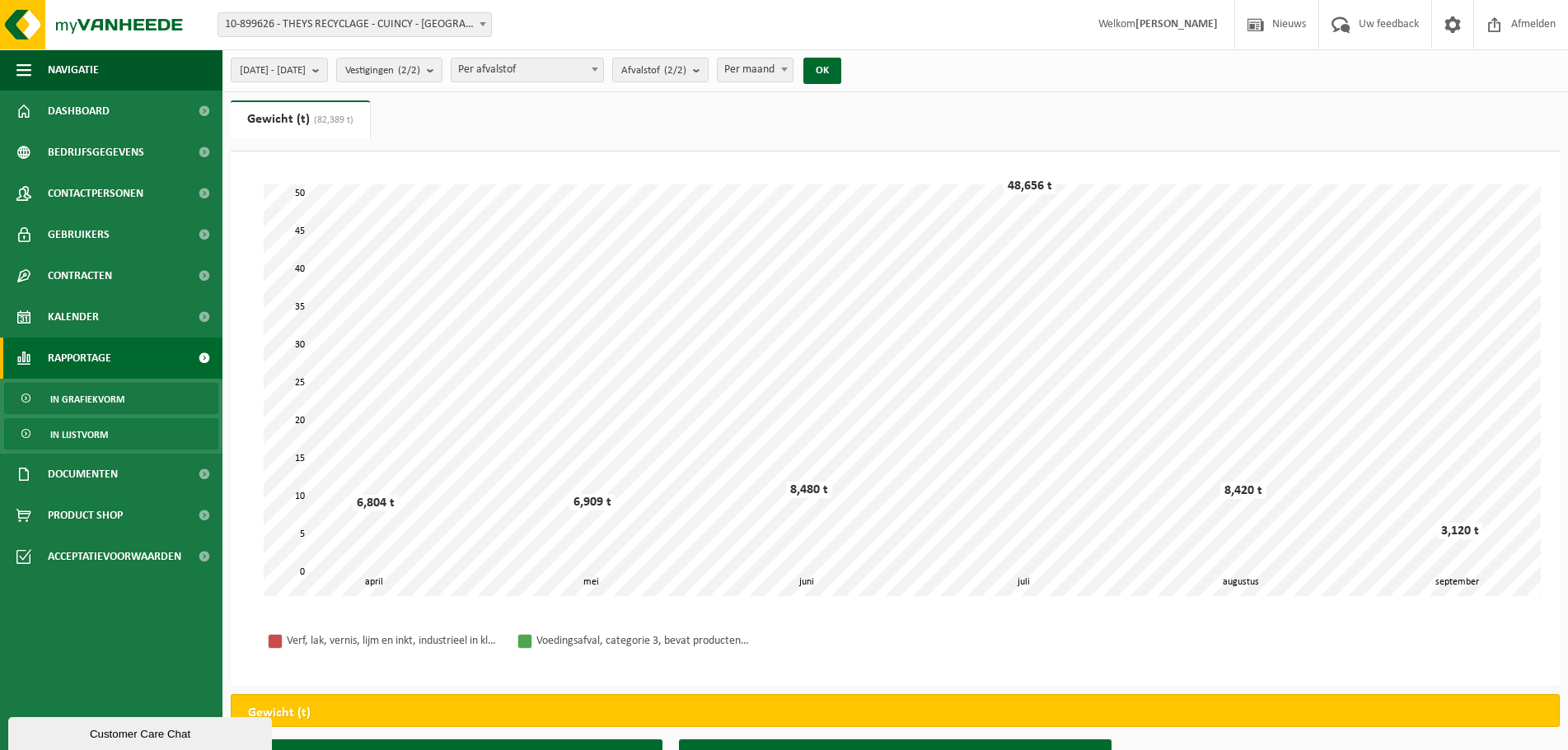
click at [90, 435] on span "In lijstvorm" at bounding box center [78, 435] width 57 height 31
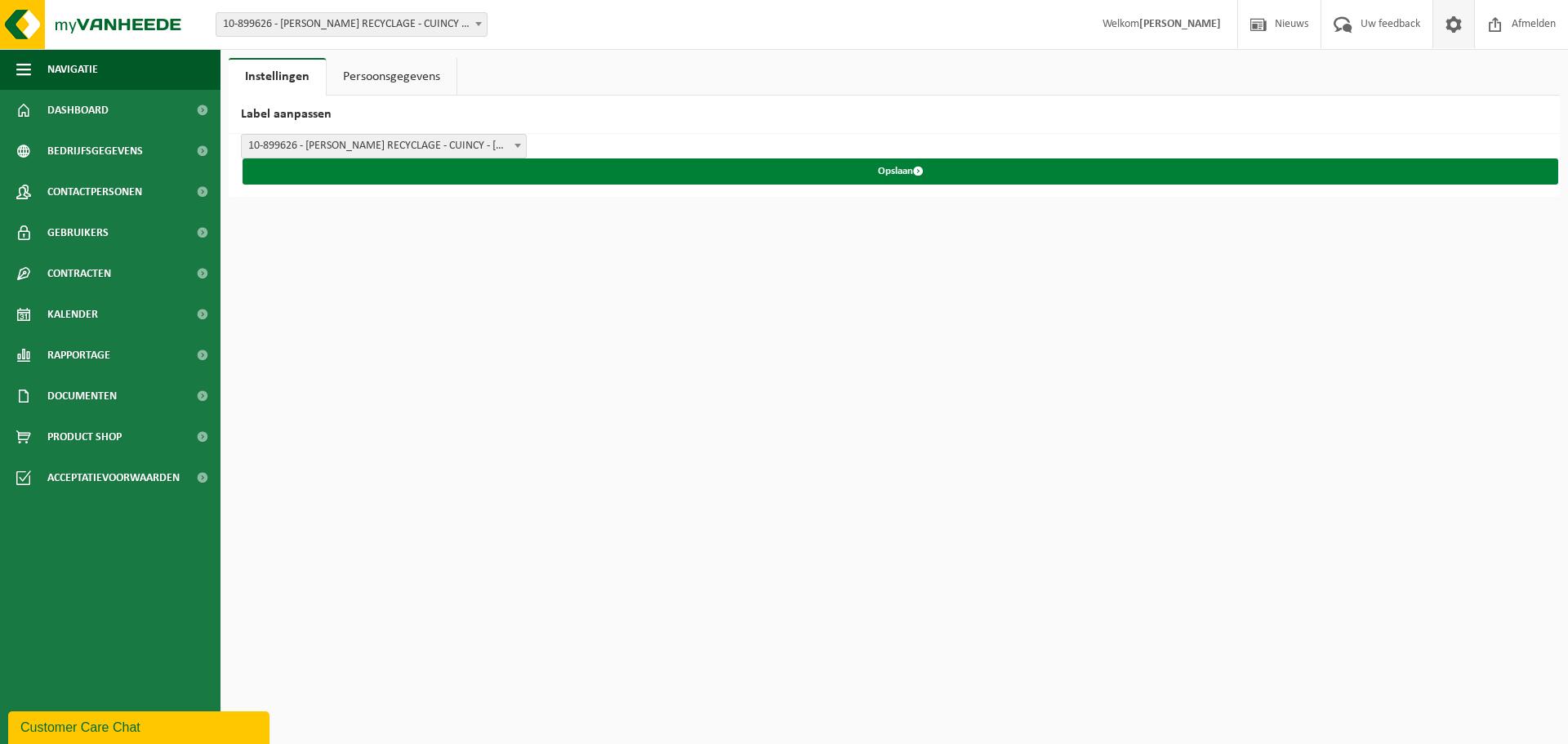
click at [915, 165] on button "Opslaan" at bounding box center [900, 171] width 1316 height 26
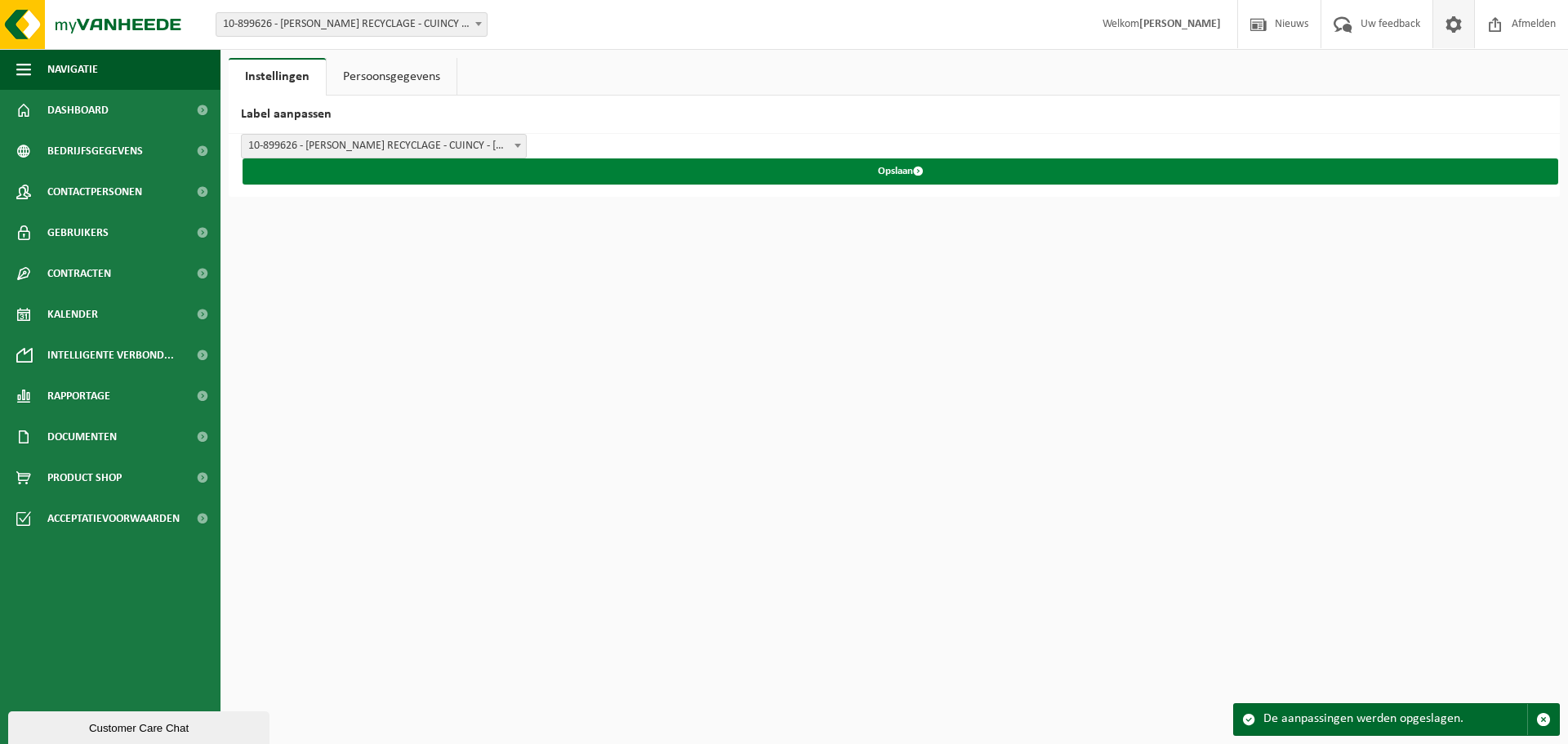
click at [635, 168] on button "Opslaan" at bounding box center [900, 171] width 1316 height 26
click at [887, 175] on button "Opslaan" at bounding box center [900, 171] width 1316 height 26
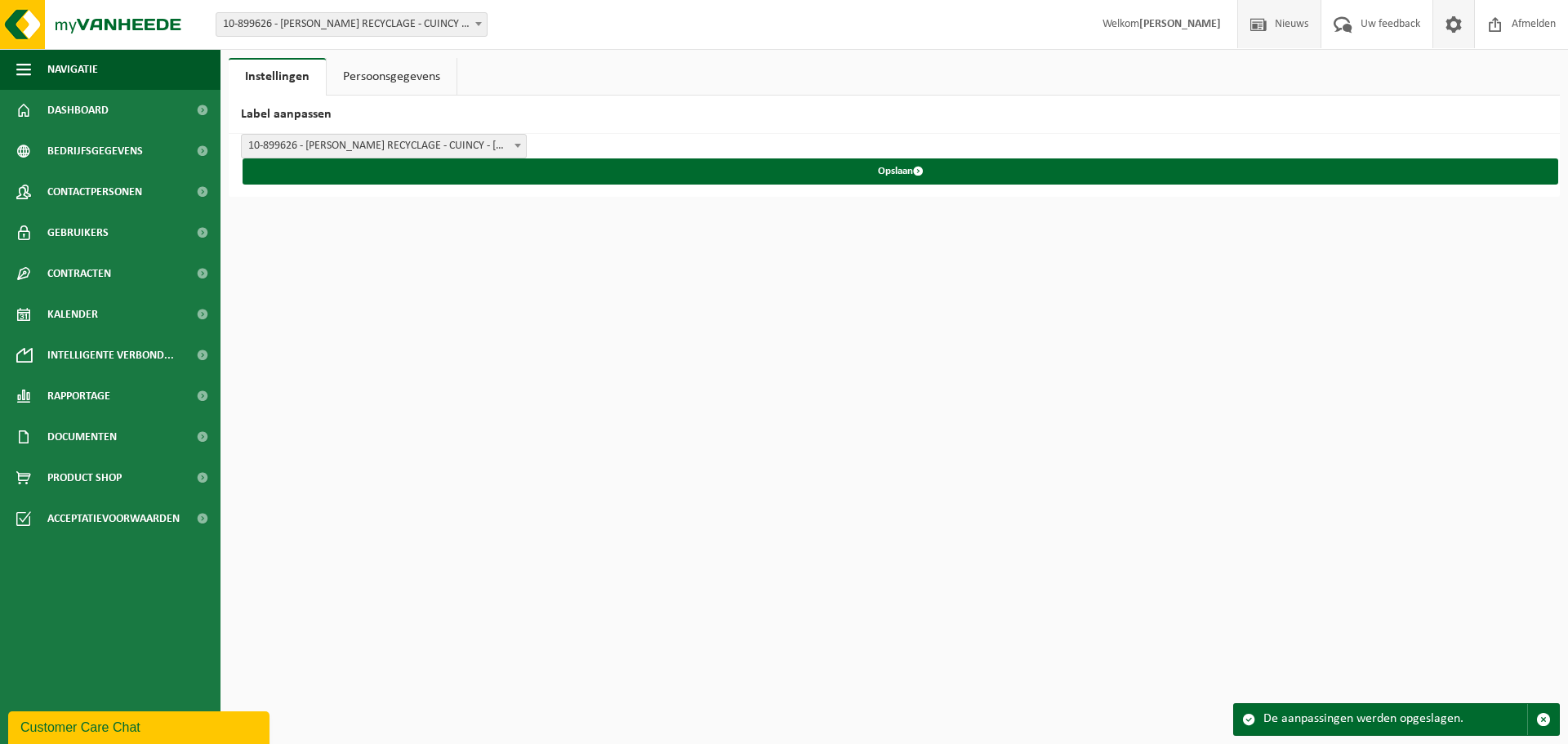
click at [1271, 37] on span "Nieuws" at bounding box center [1291, 24] width 42 height 48
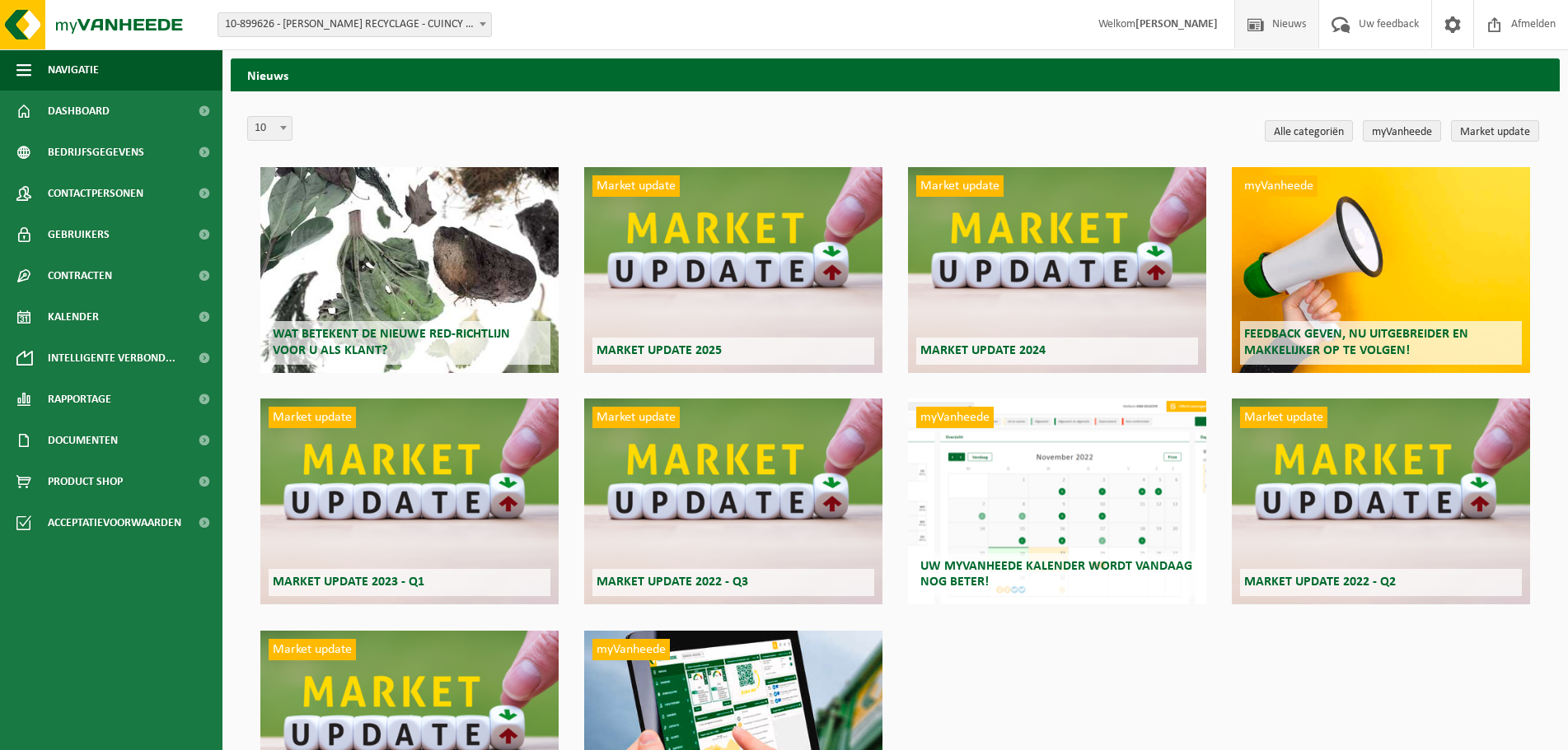
drag, startPoint x: 0, startPoint y: 0, endPoint x: 1160, endPoint y: 19, distance: 1160.2
click at [1160, 19] on strong "[PERSON_NAME]" at bounding box center [1176, 25] width 82 height 13
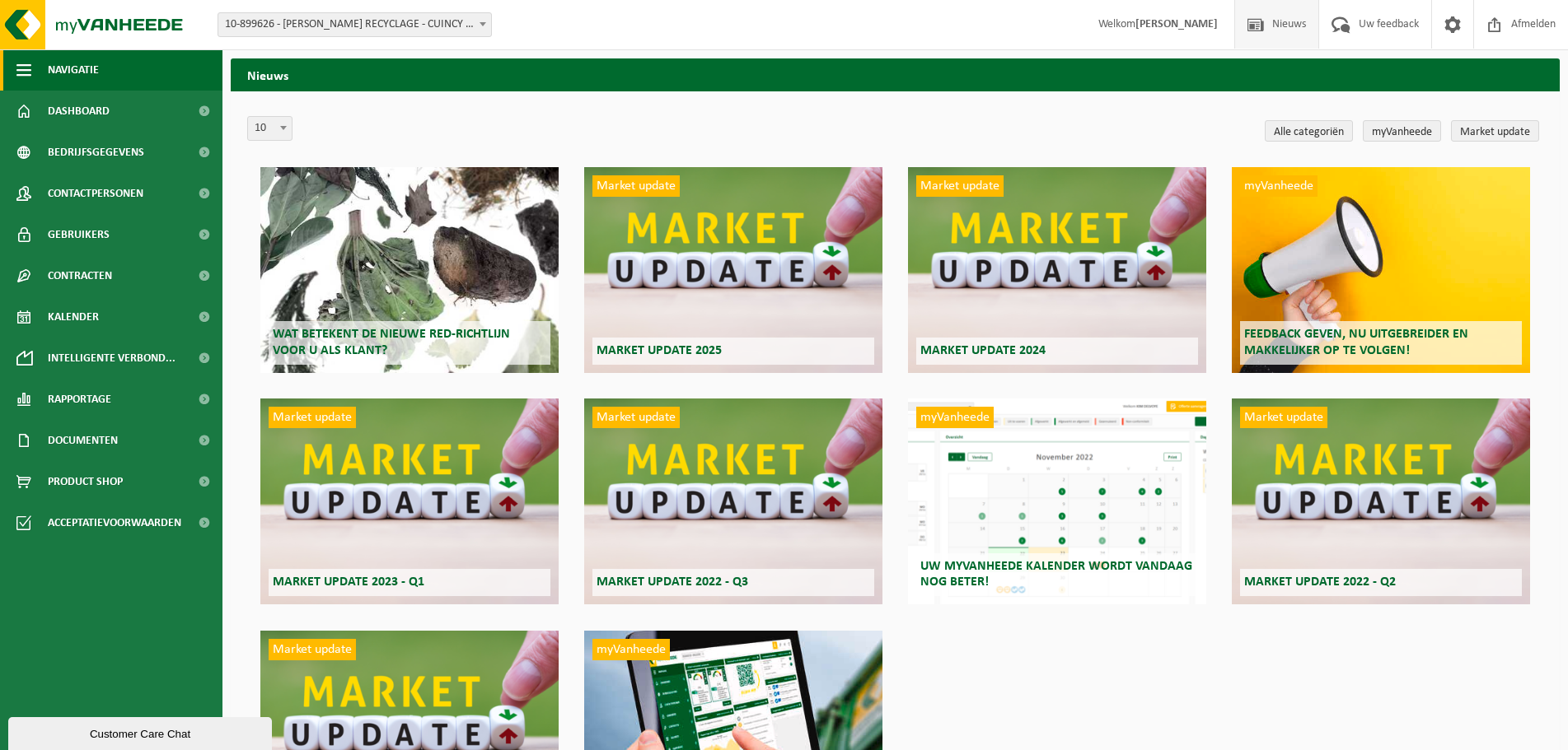
click at [109, 64] on button "Navigatie" at bounding box center [111, 69] width 222 height 41
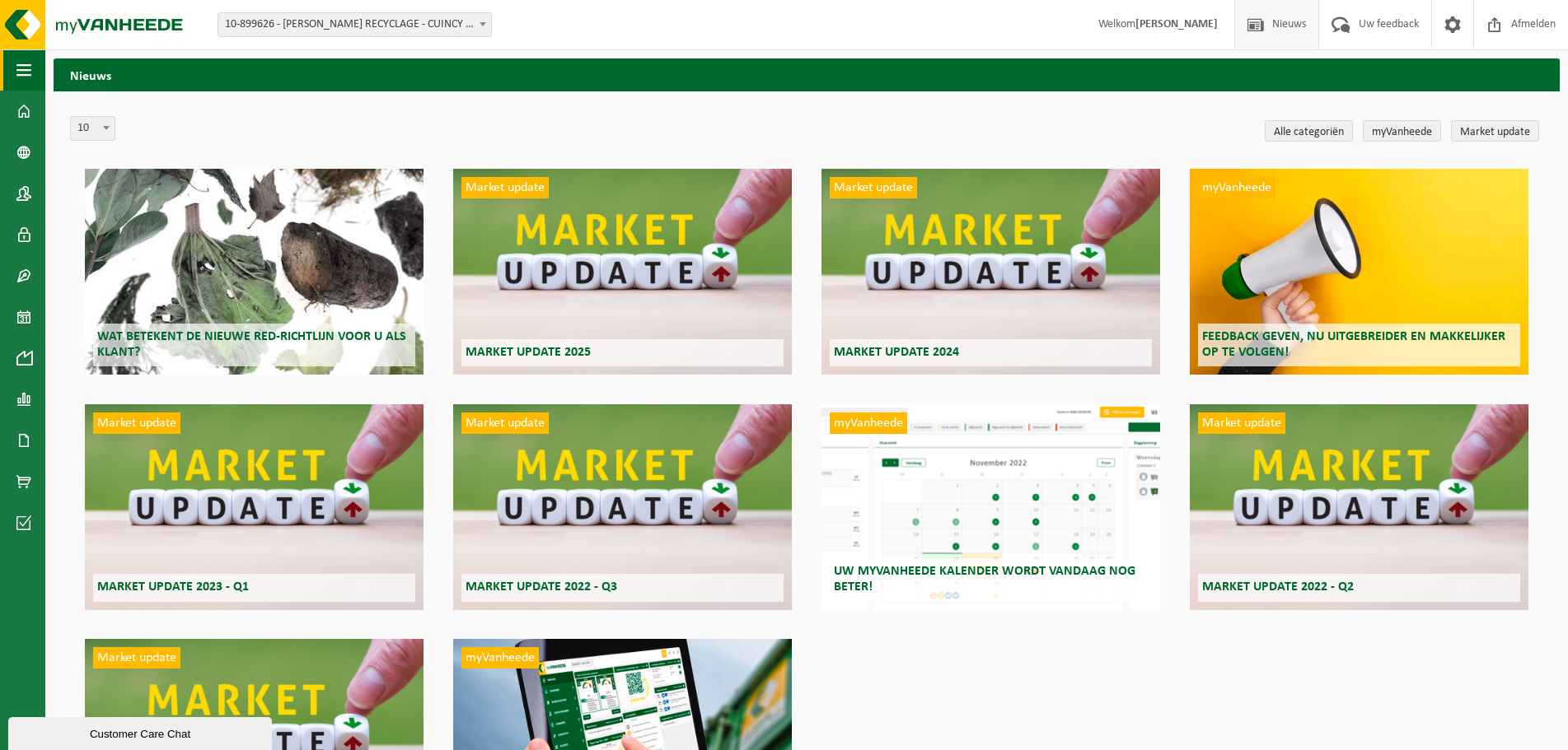
click at [30, 75] on span "button" at bounding box center [24, 69] width 15 height 41
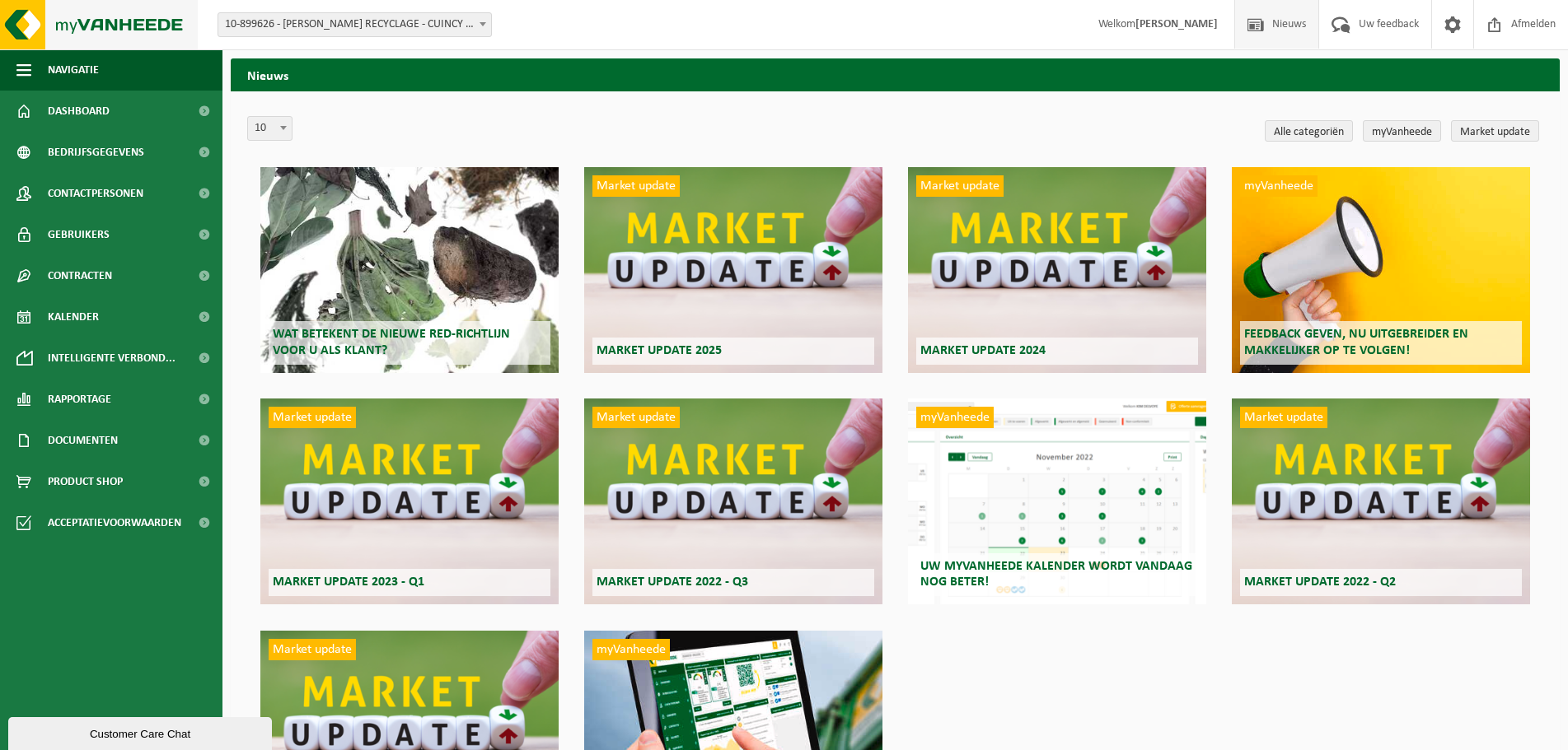
click at [87, 39] on img at bounding box center [98, 25] width 198 height 49
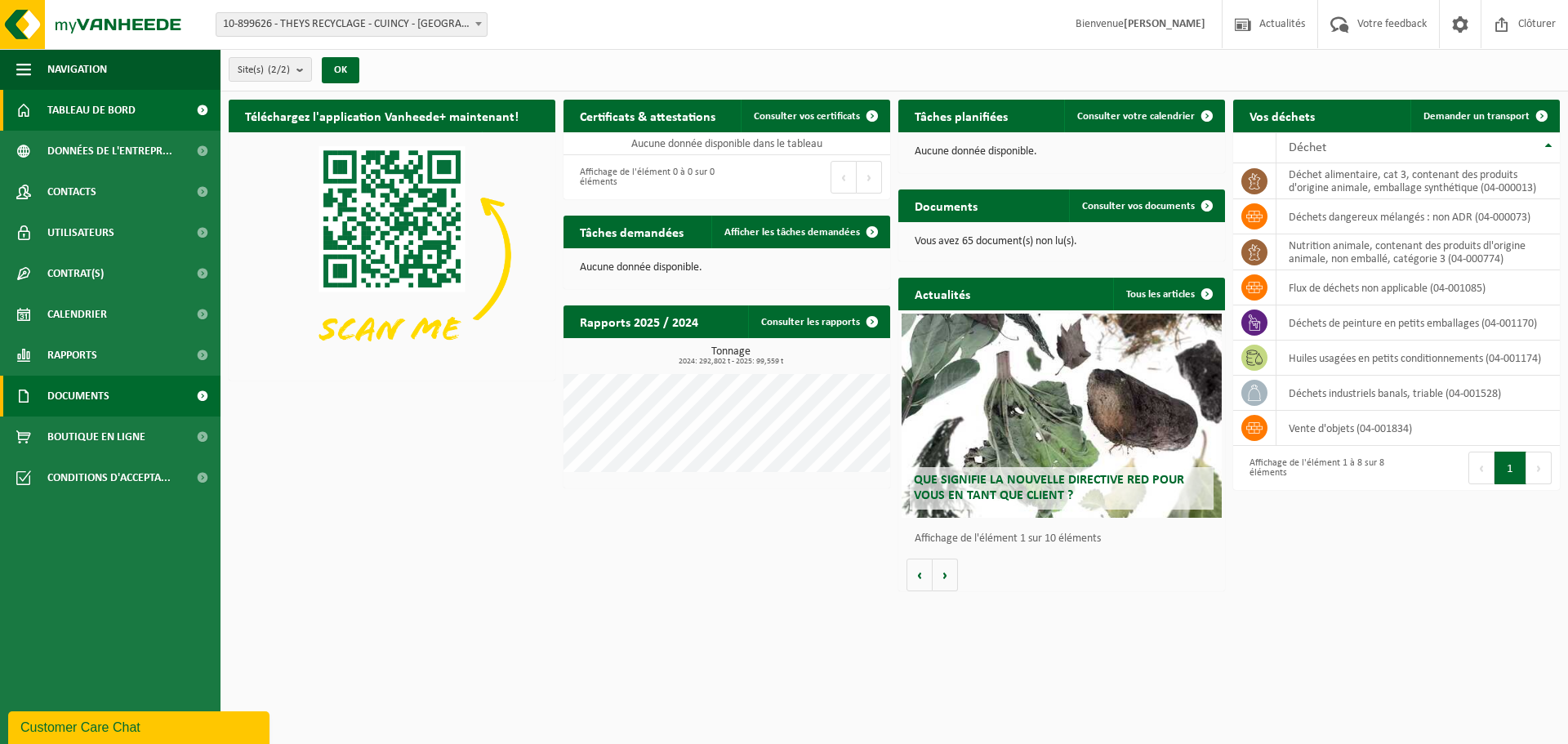
click at [80, 394] on span "Documents" at bounding box center [78, 396] width 62 height 41
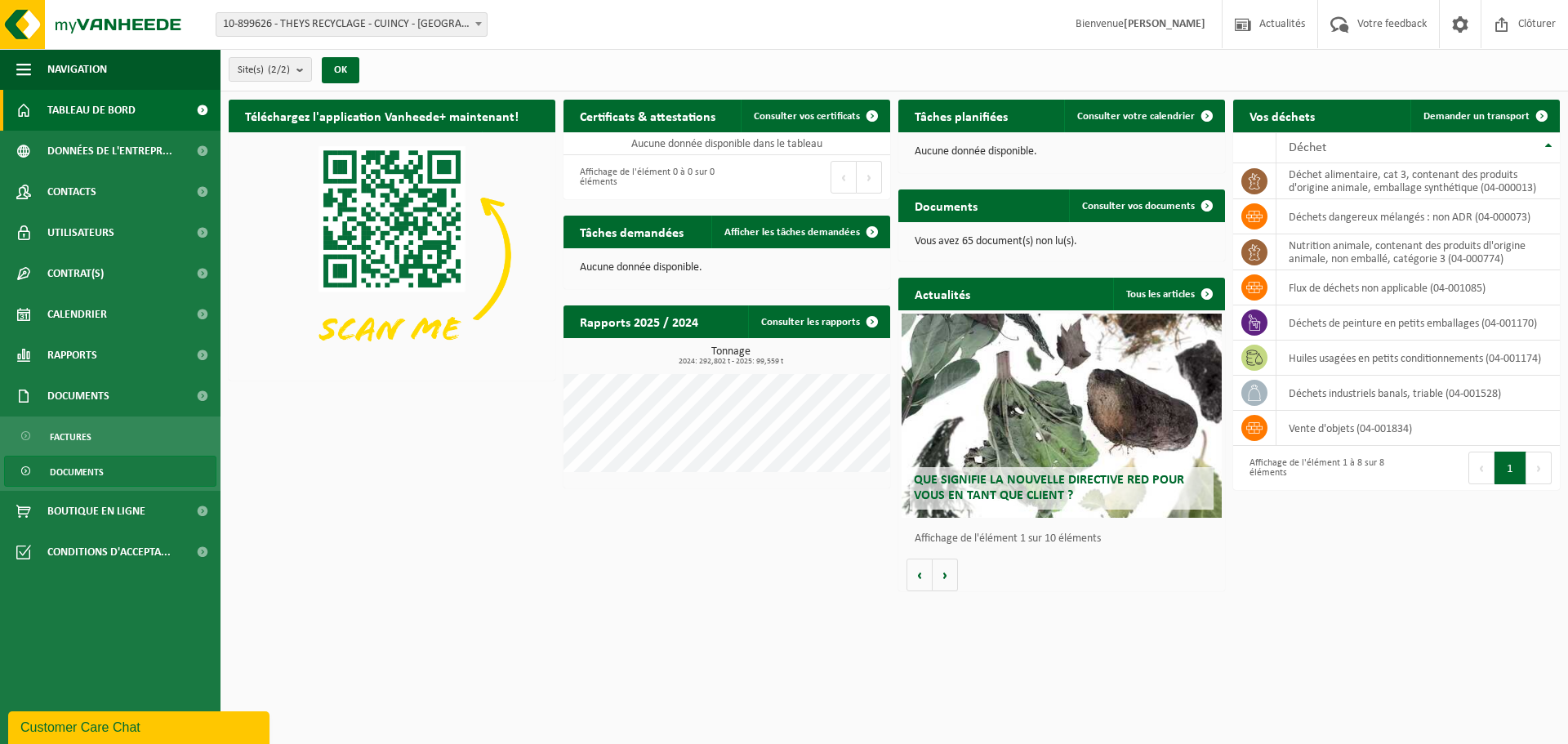
click at [70, 468] on span "Documents" at bounding box center [77, 472] width 54 height 31
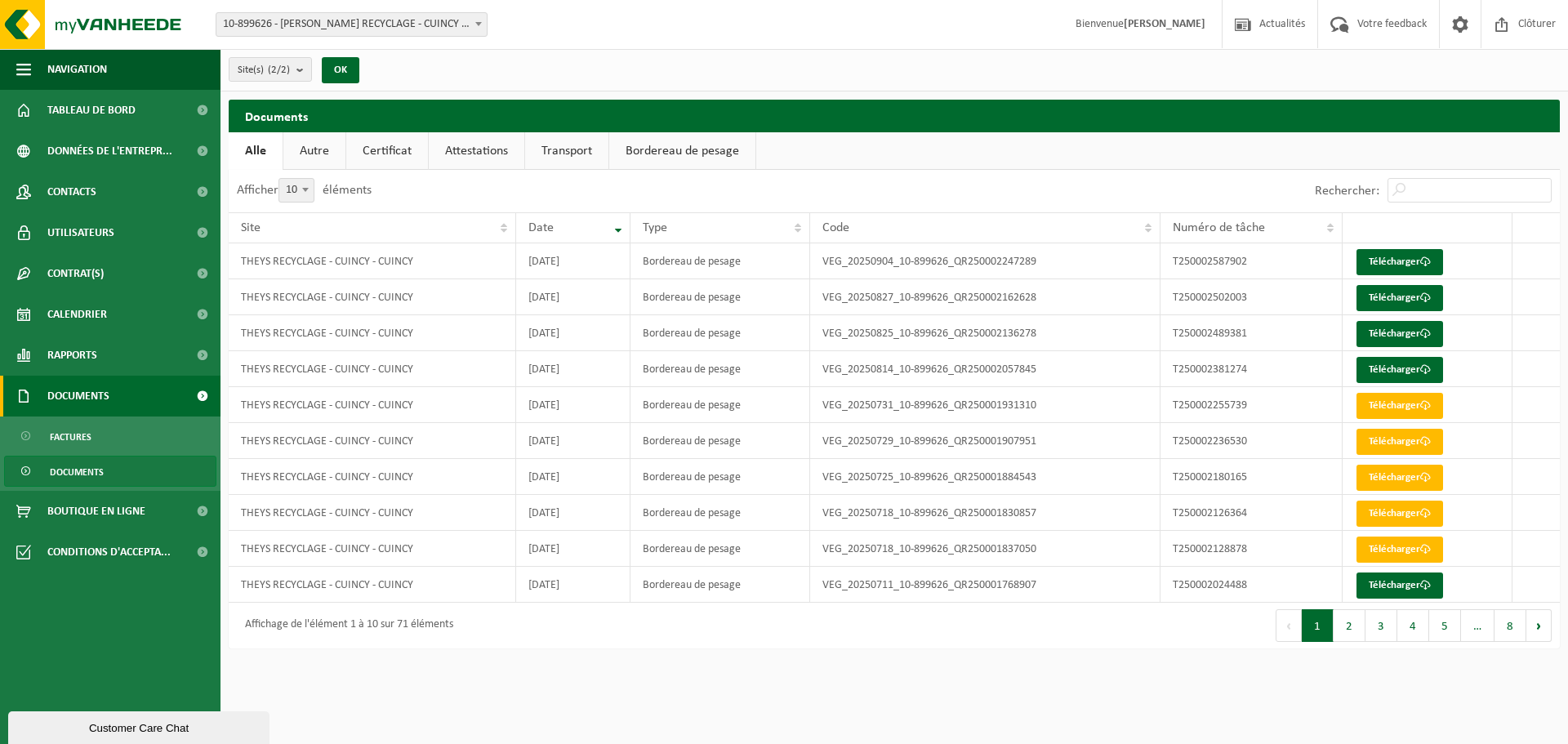
click at [64, 392] on span "Documents" at bounding box center [78, 396] width 62 height 41
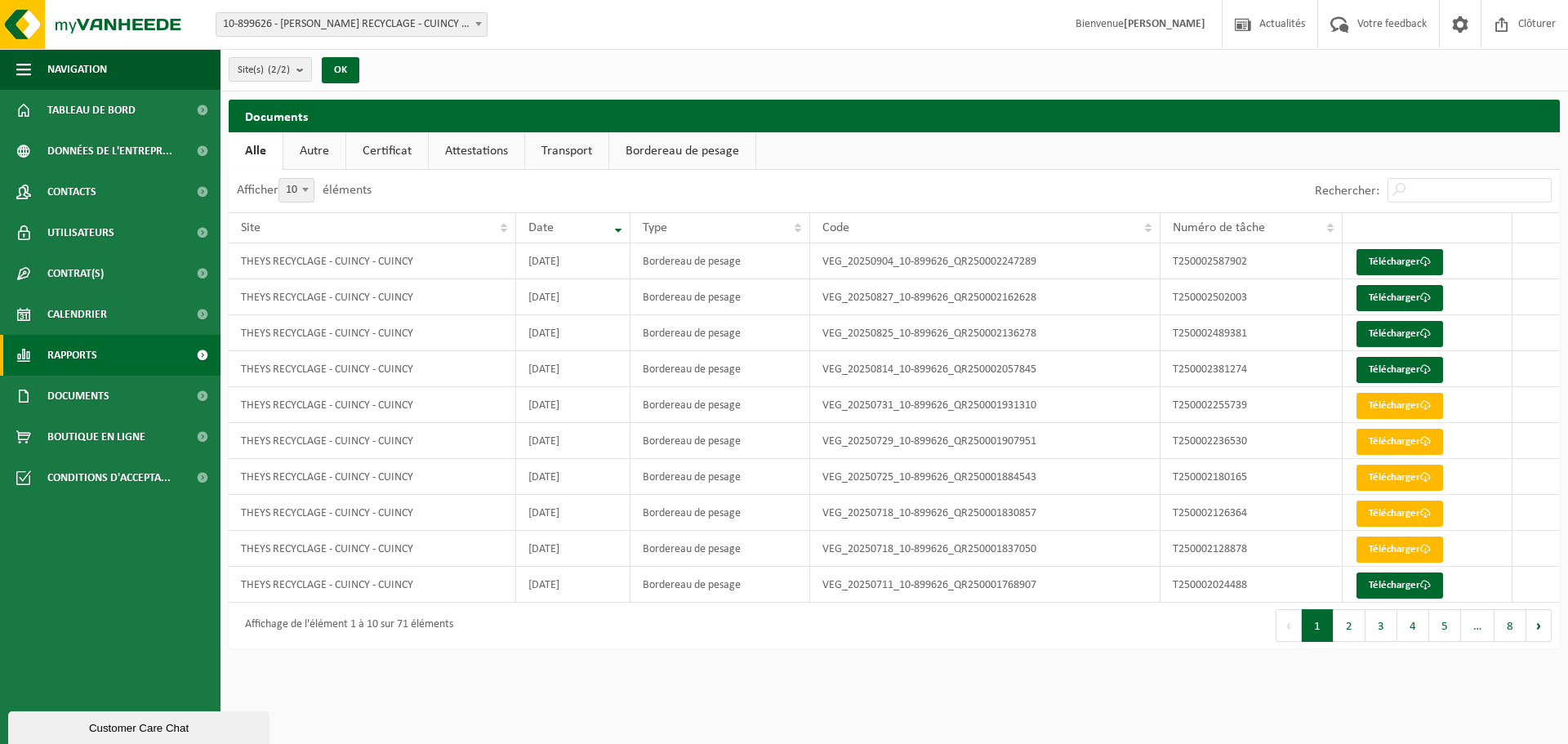
click at [59, 353] on span "Rapports" at bounding box center [71, 355] width 50 height 41
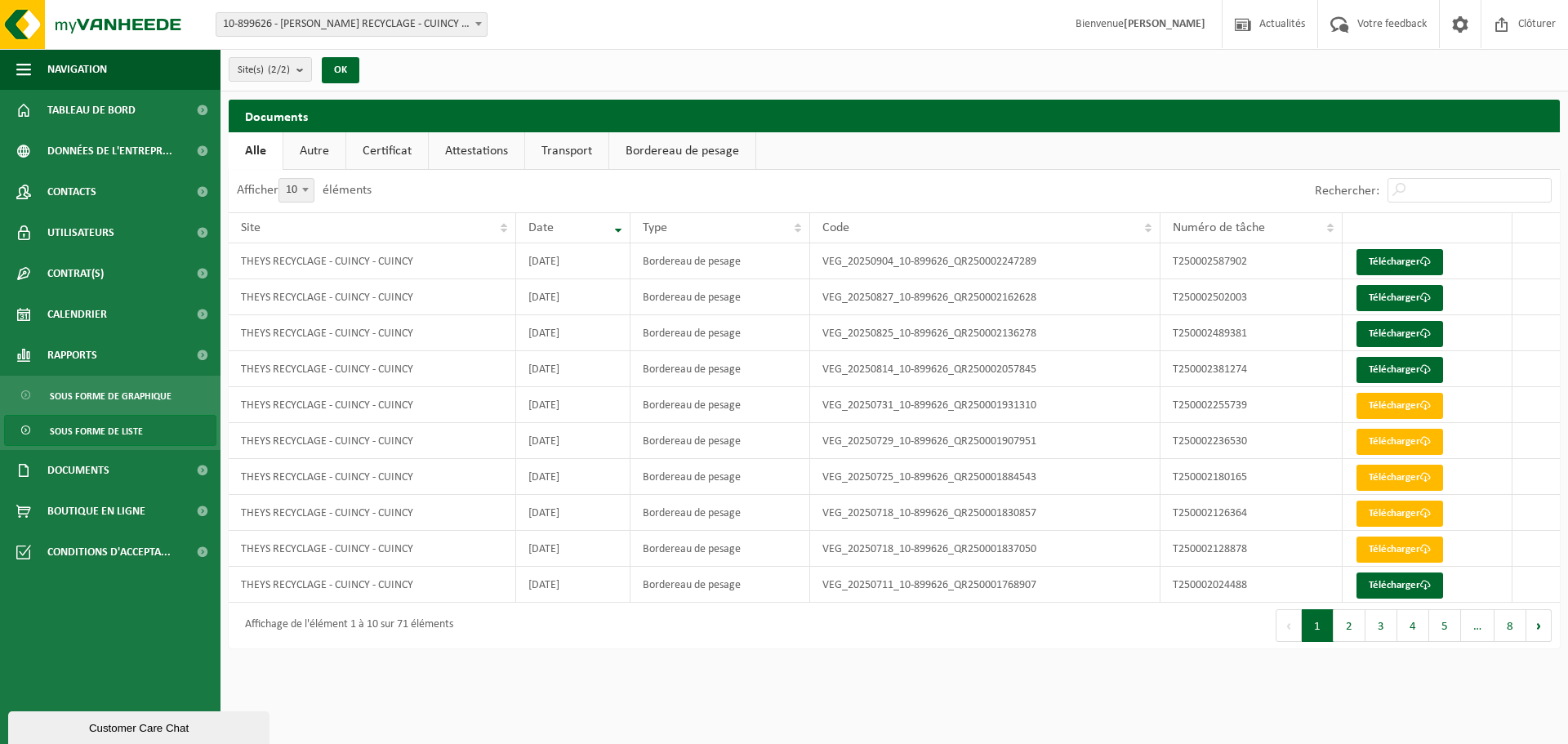
click at [78, 434] on span "Sous forme de liste" at bounding box center [96, 431] width 93 height 31
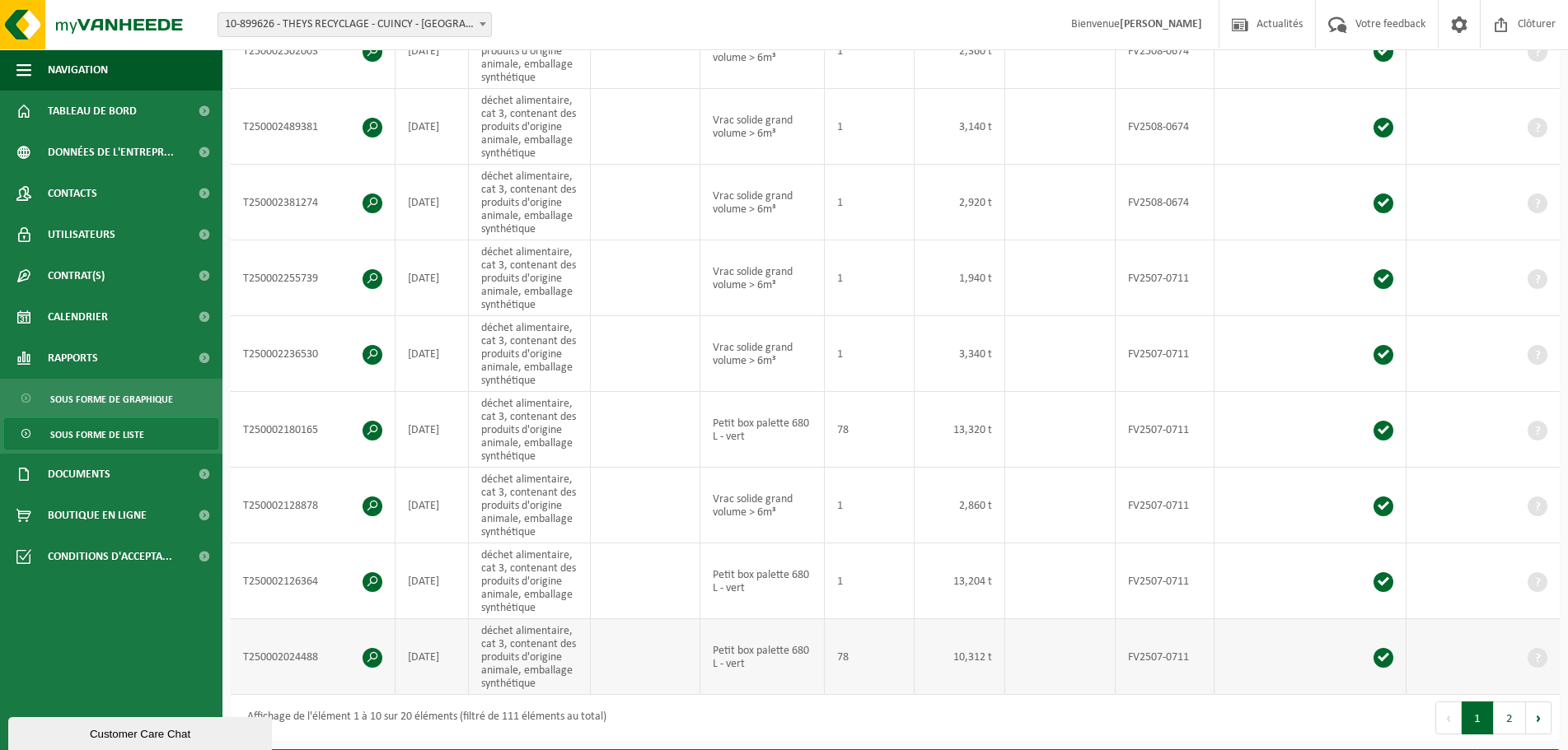
scroll to position [577, 0]
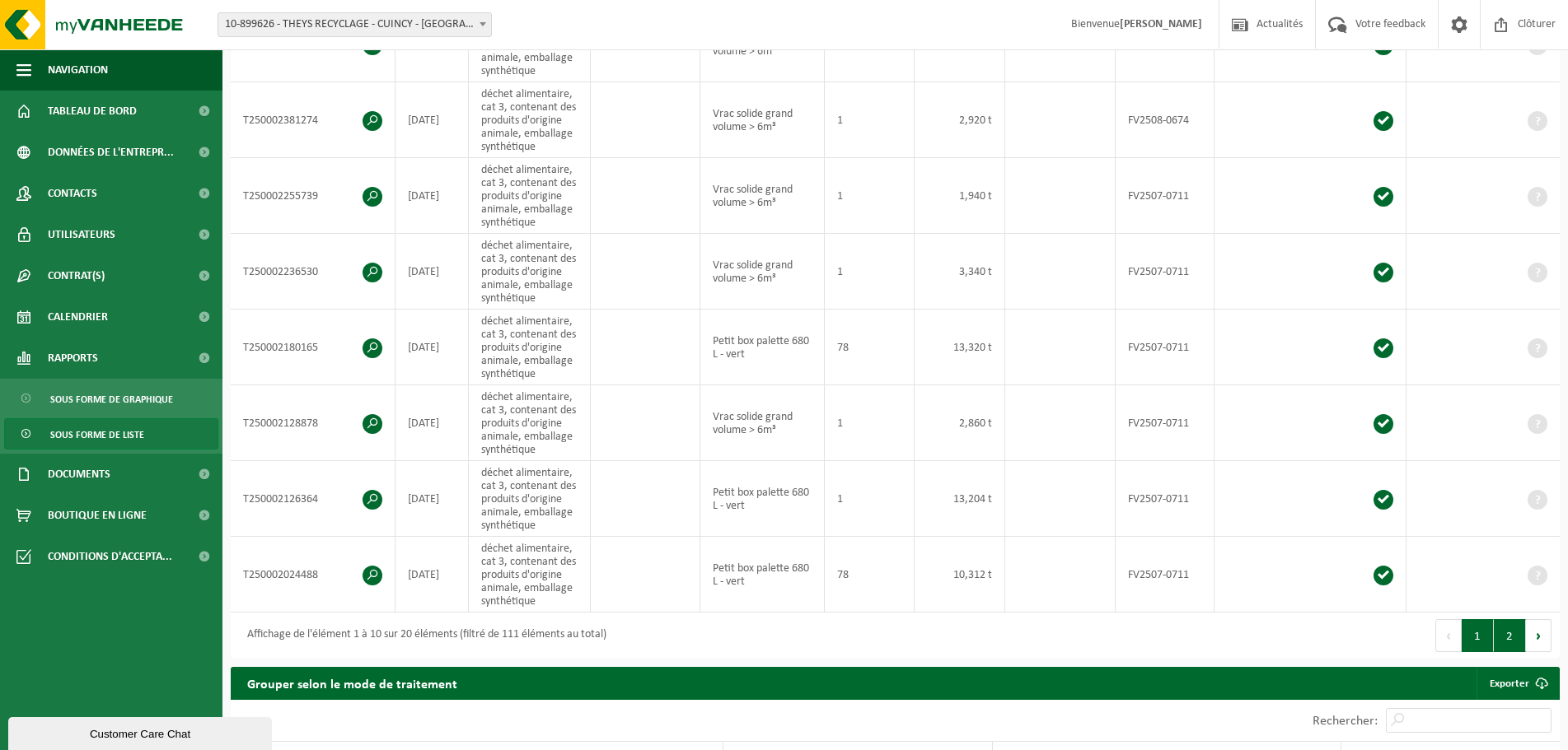
click at [1503, 629] on button "2" at bounding box center [1510, 636] width 32 height 33
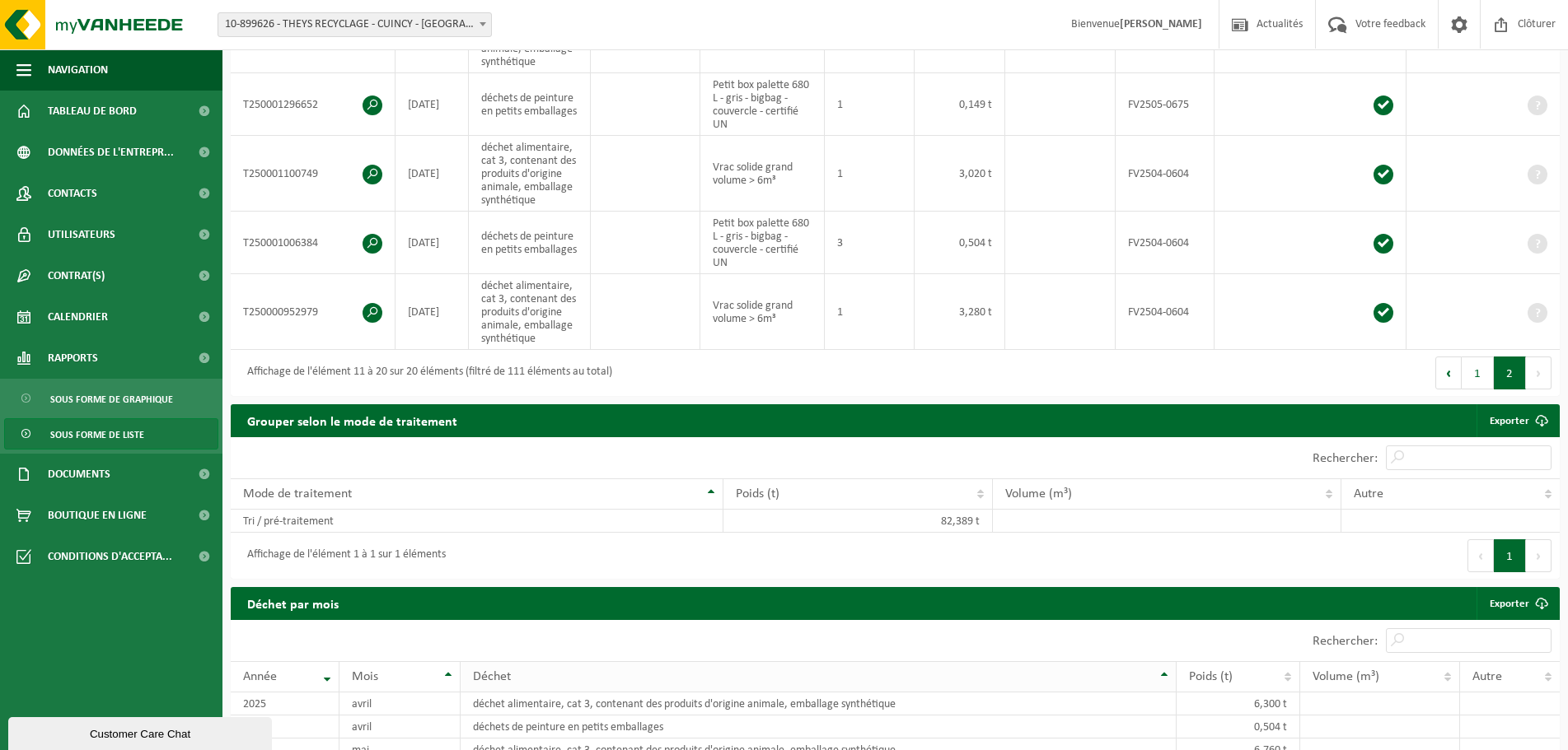
scroll to position [824, 0]
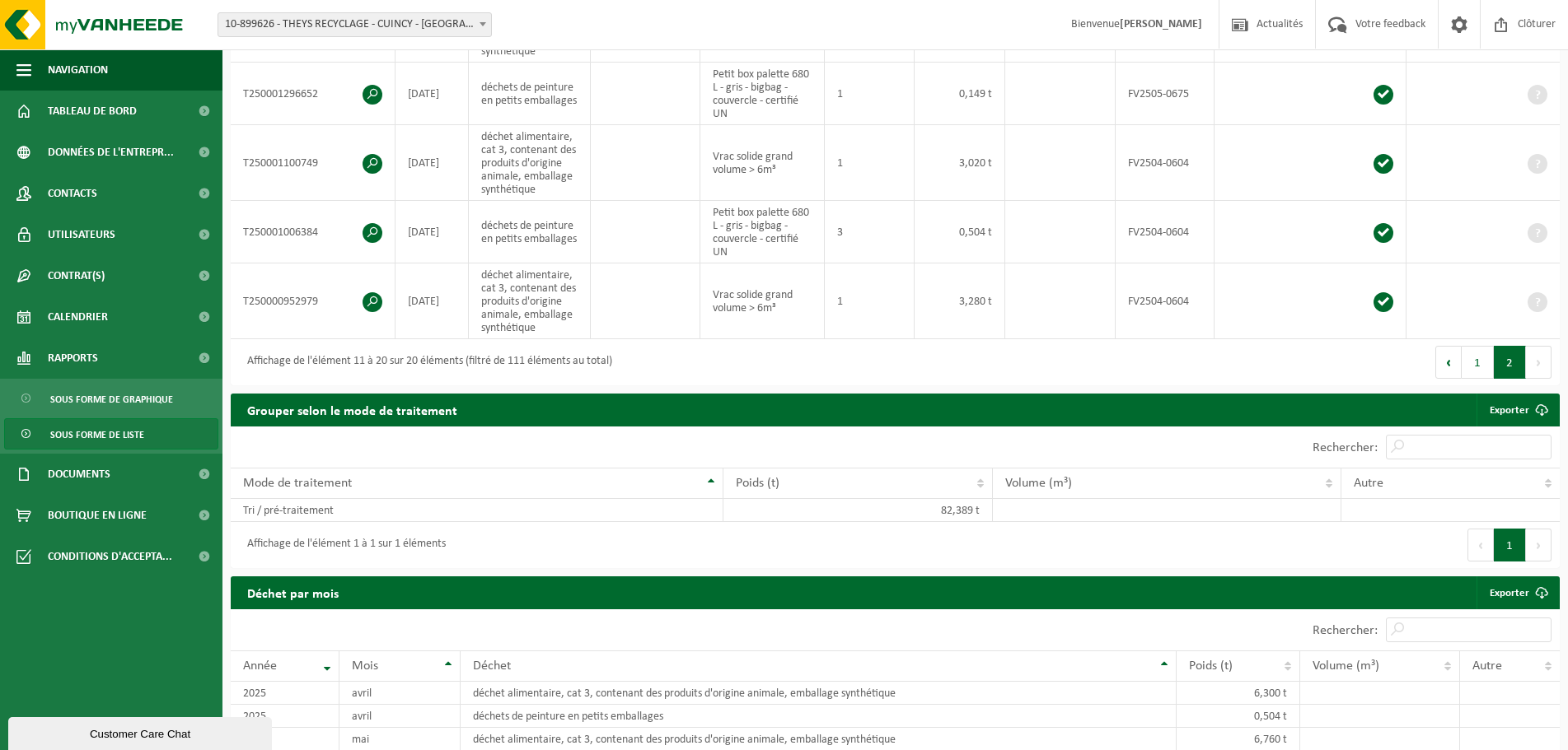
click at [1469, 359] on button "1" at bounding box center [1477, 363] width 32 height 33
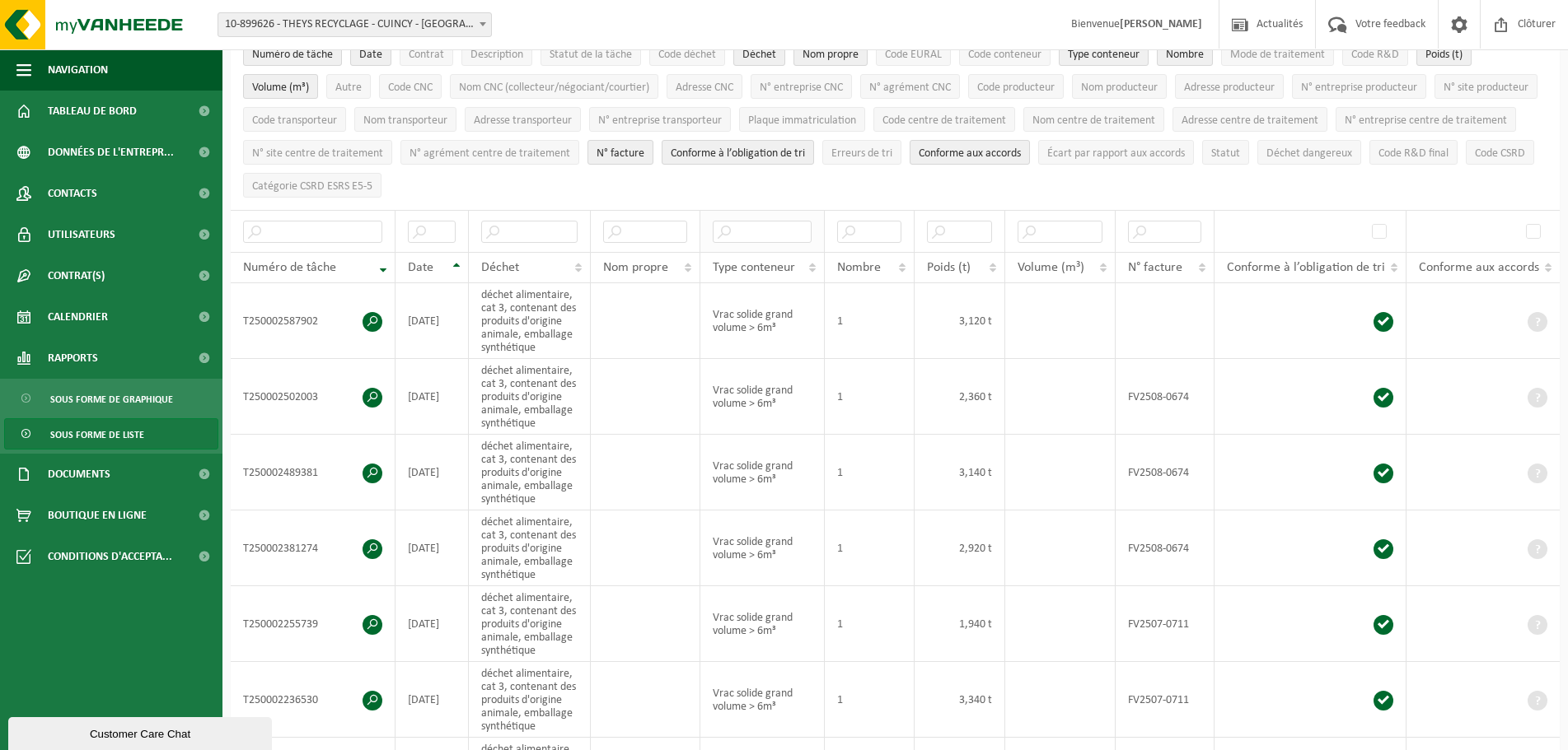
scroll to position [0, 0]
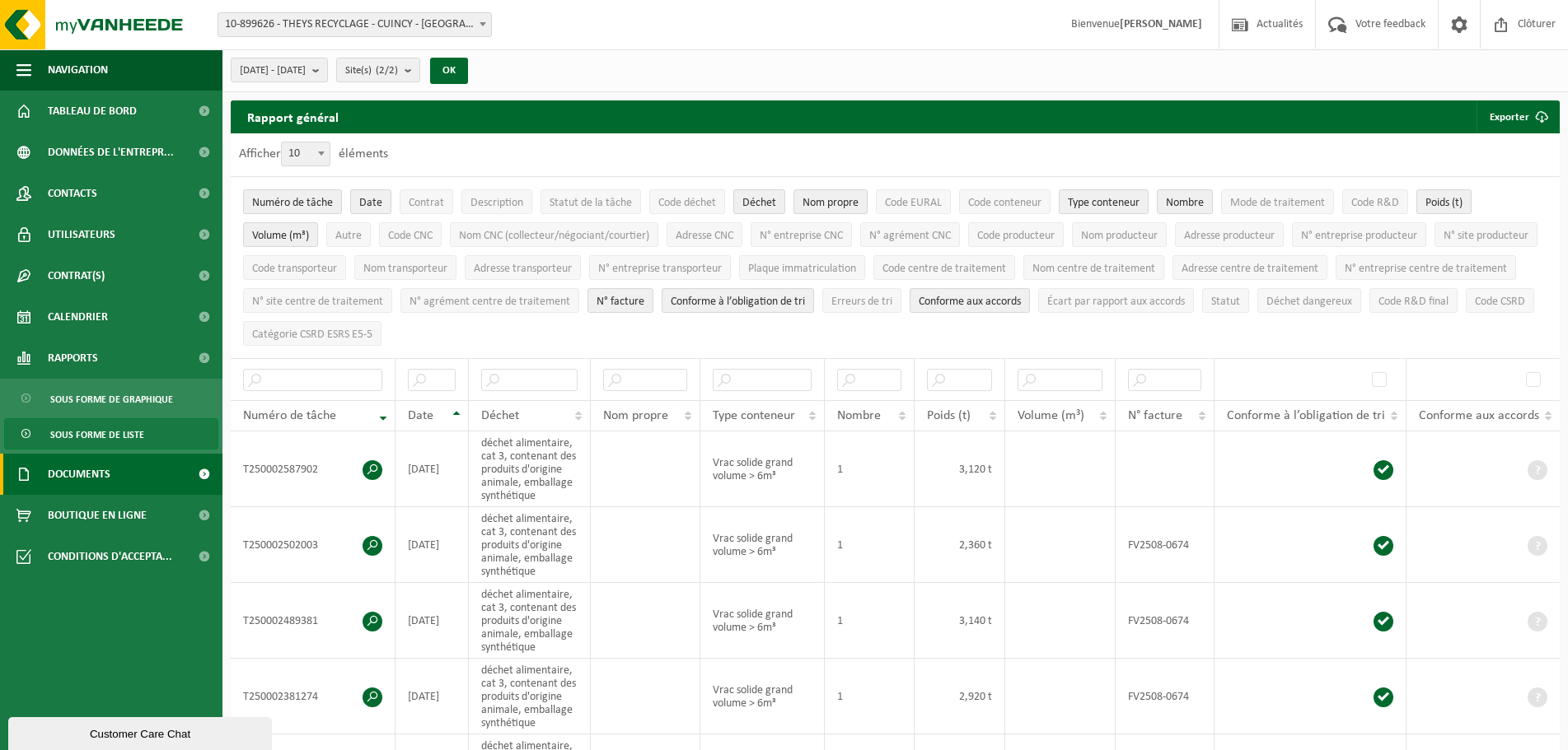
click at [65, 484] on span "Documents" at bounding box center [78, 474] width 63 height 41
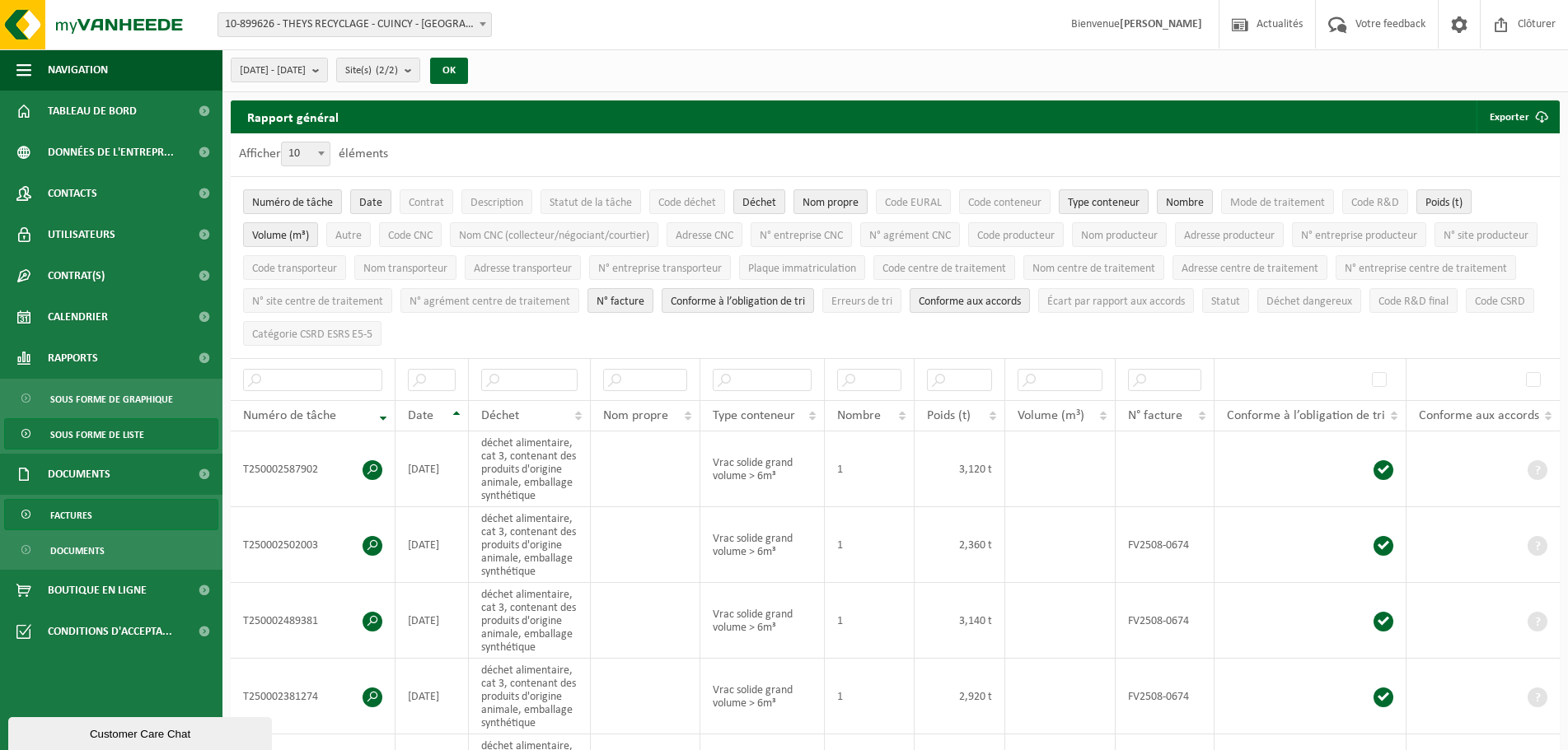
click at [92, 526] on link "Factures" at bounding box center [111, 515] width 214 height 31
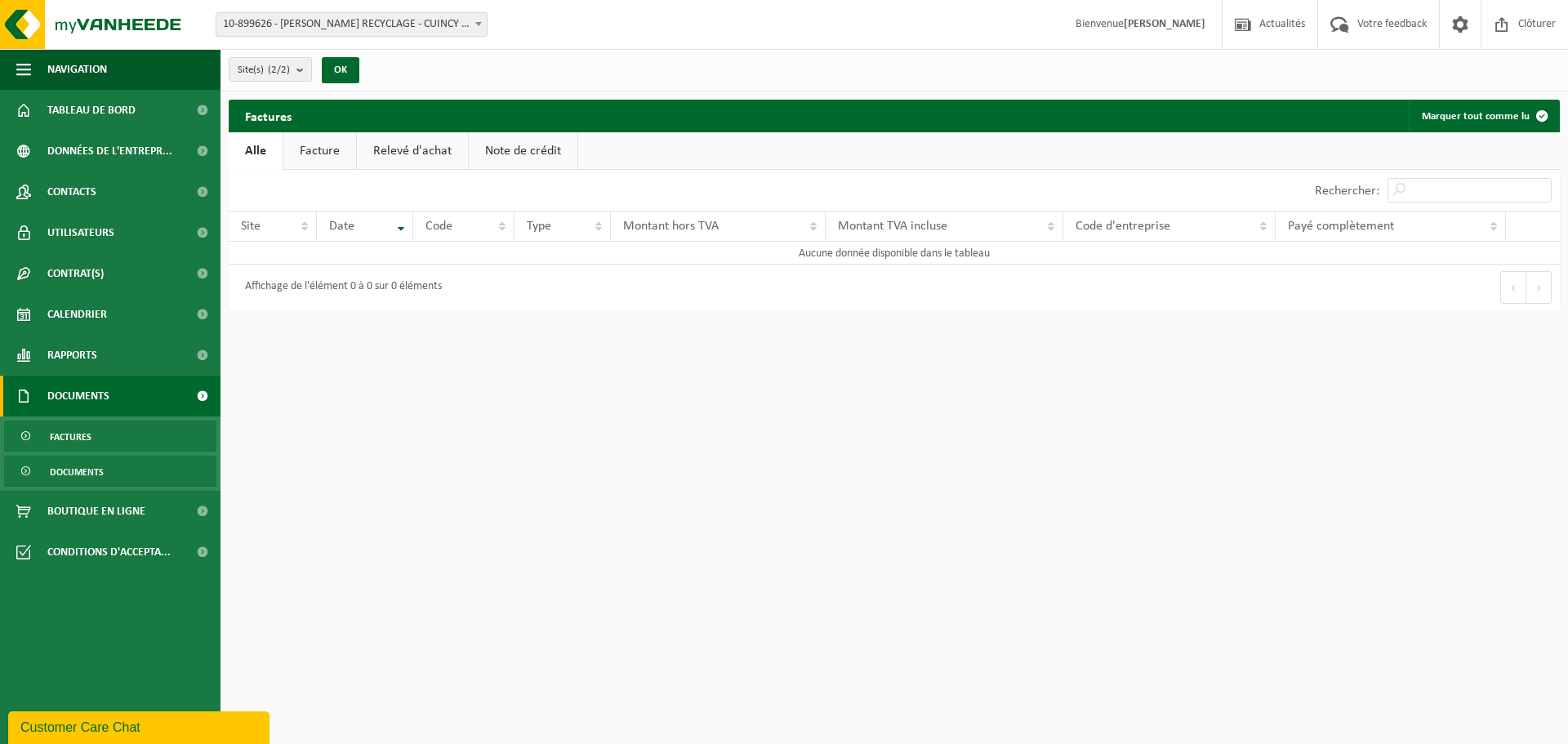
click at [82, 477] on span "Documents" at bounding box center [77, 472] width 54 height 31
